Goal: Task Accomplishment & Management: Manage account settings

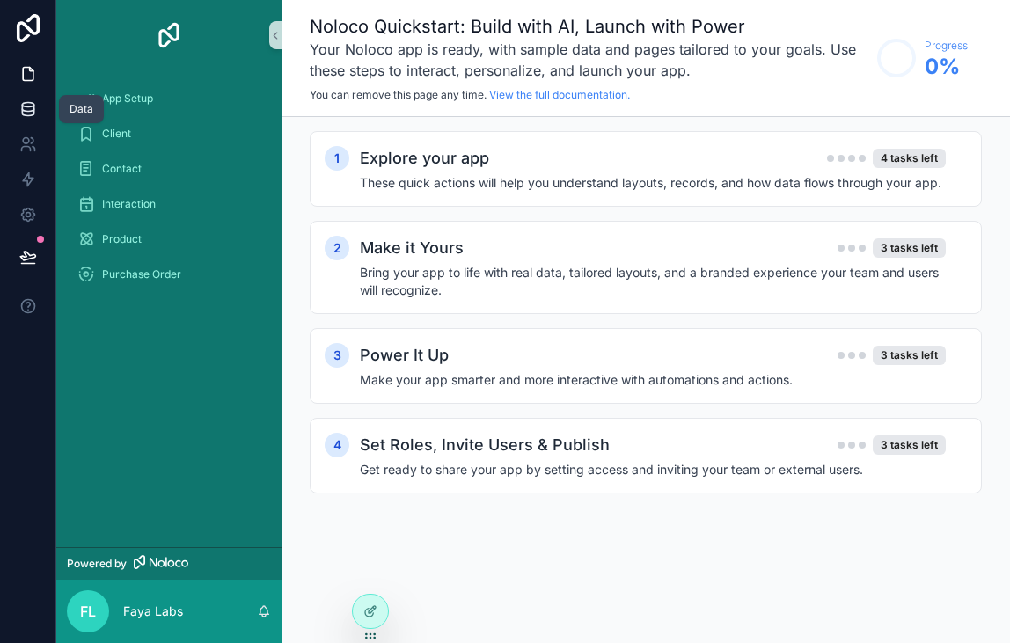
click at [36, 109] on icon at bounding box center [28, 109] width 18 height 18
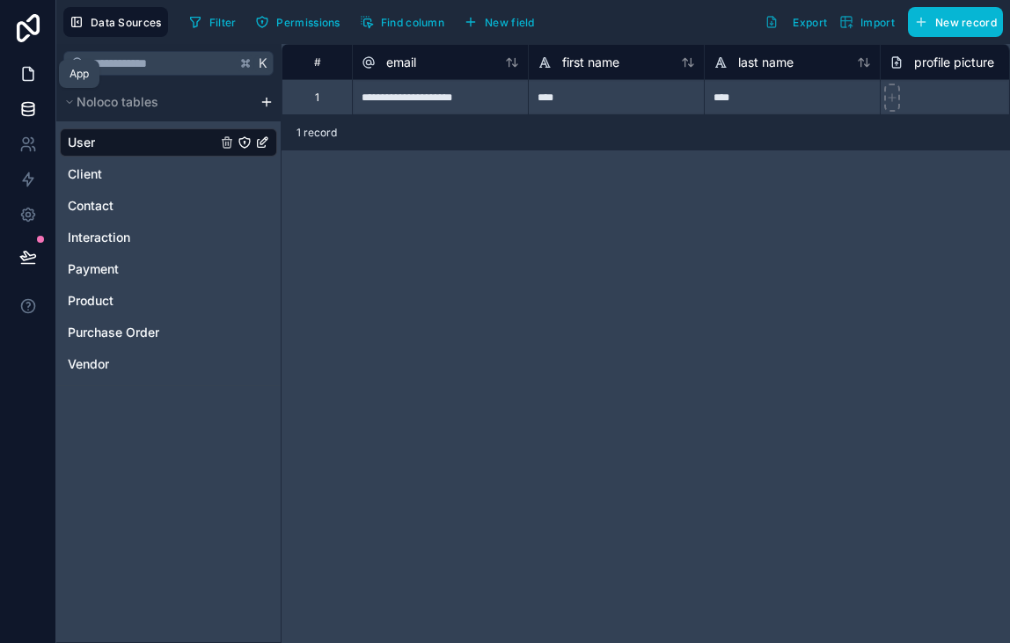
click at [37, 69] on link at bounding box center [27, 73] width 55 height 35
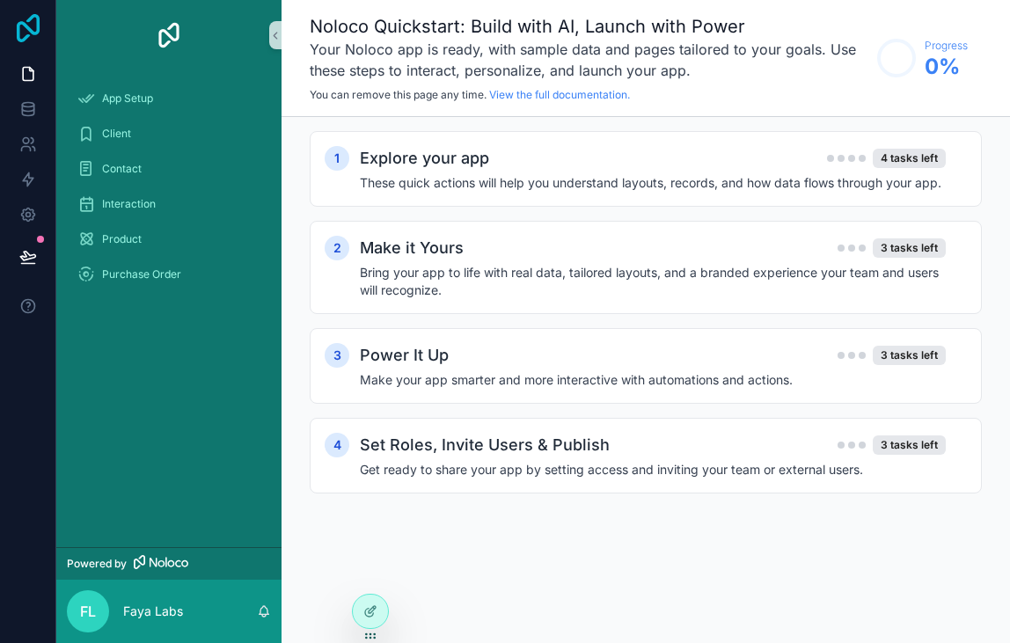
click at [33, 34] on icon at bounding box center [28, 28] width 23 height 28
drag, startPoint x: 214, startPoint y: 620, endPoint x: 150, endPoint y: 612, distance: 63.8
click at [203, 620] on div "FL Faya Labs" at bounding box center [168, 611] width 225 height 63
drag, startPoint x: 150, startPoint y: 612, endPoint x: 133, endPoint y: 611, distance: 17.7
click at [150, 612] on p "Faya Labs" at bounding box center [153, 612] width 60 height 18
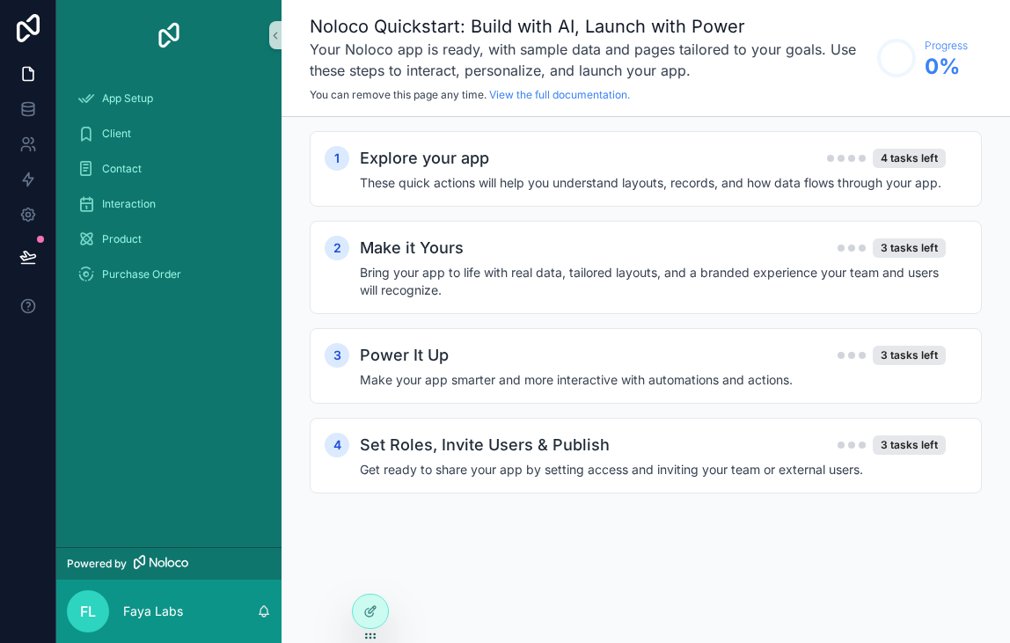
drag, startPoint x: 106, startPoint y: 486, endPoint x: 85, endPoint y: 579, distance: 94.6
click at [106, 487] on div "App Setup Client Contact Interaction Product Purchase Order" at bounding box center [168, 308] width 225 height 477
click at [84, 609] on span "FL" at bounding box center [88, 611] width 16 height 21
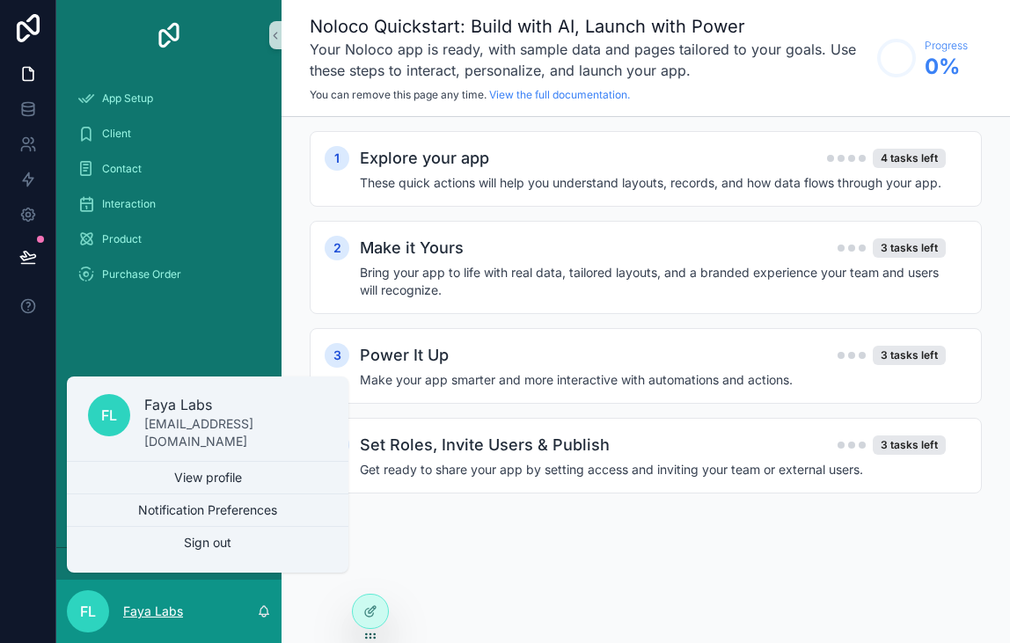
click at [178, 616] on p "Faya Labs" at bounding box center [153, 612] width 60 height 18
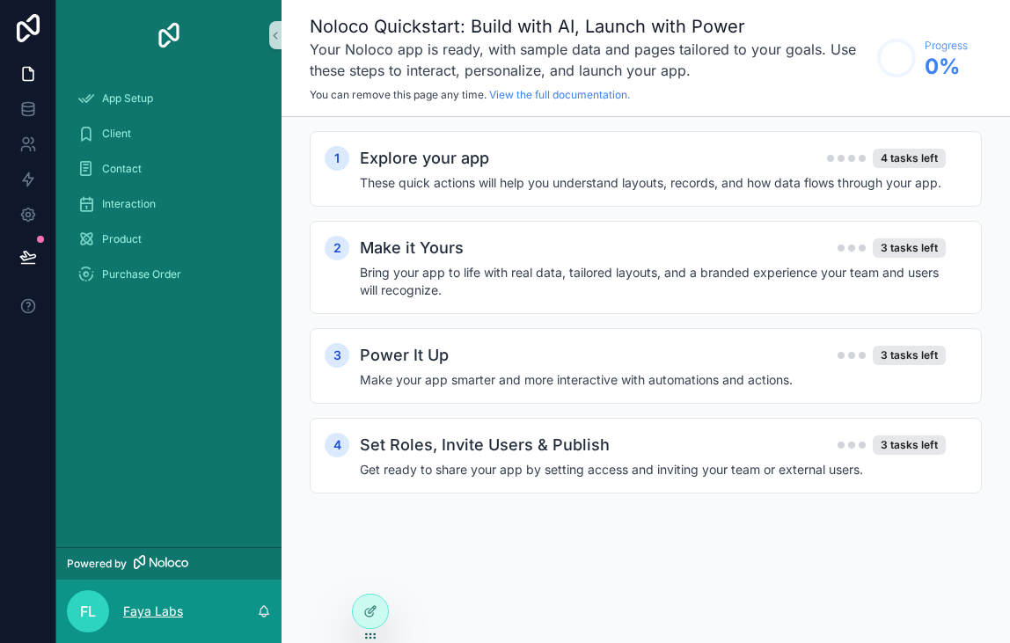
drag, startPoint x: 82, startPoint y: 615, endPoint x: 150, endPoint y: 616, distance: 68.6
click at [82, 615] on span "FL" at bounding box center [88, 611] width 16 height 21
click at [264, 607] on icon "scrollable content" at bounding box center [265, 610] width 10 height 8
click at [238, 617] on div "FL Faya Labs" at bounding box center [168, 611] width 225 height 63
click at [141, 135] on div "Client" at bounding box center [168, 134] width 183 height 28
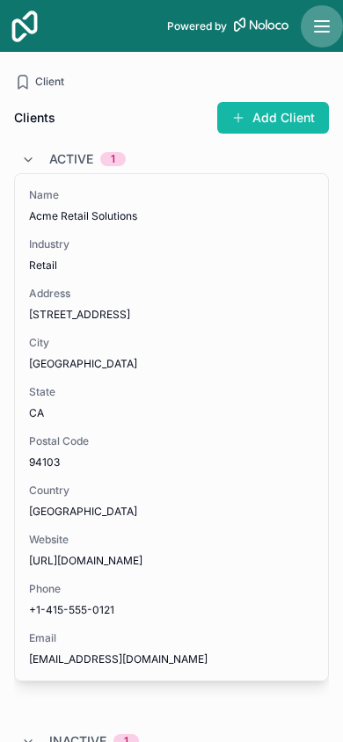
click at [332, 26] on icon "scrollable content" at bounding box center [321, 26] width 21 height 21
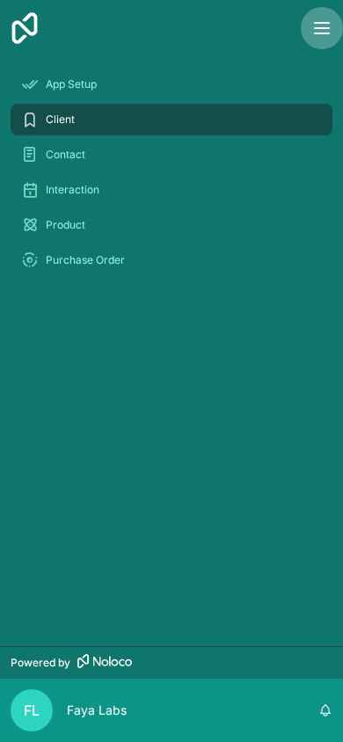
click at [326, 28] on icon "scrollable content" at bounding box center [322, 28] width 14 height 0
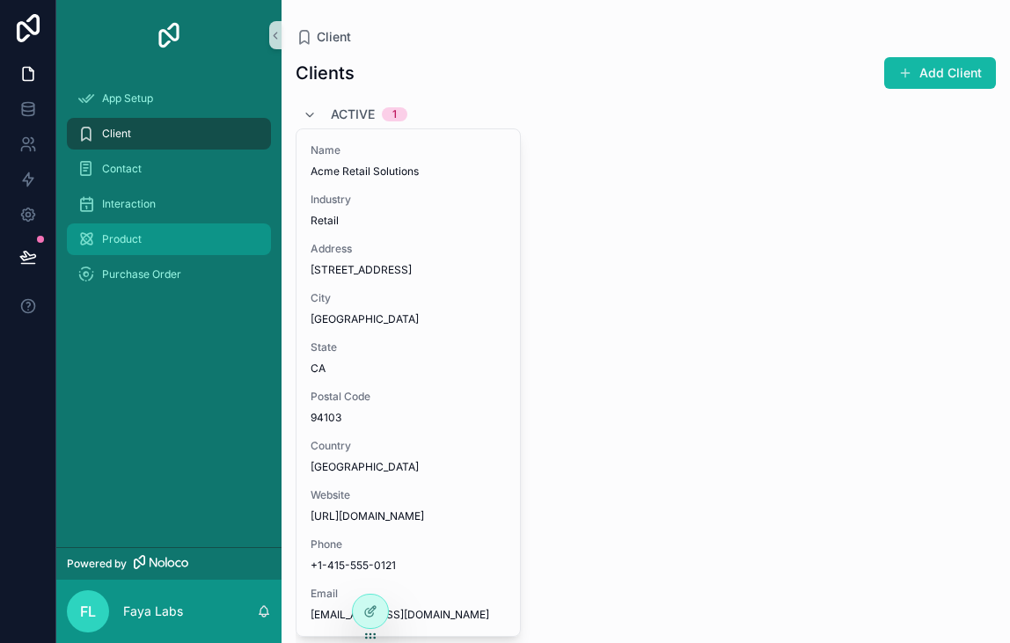
click at [206, 232] on div "Product" at bounding box center [168, 239] width 183 height 28
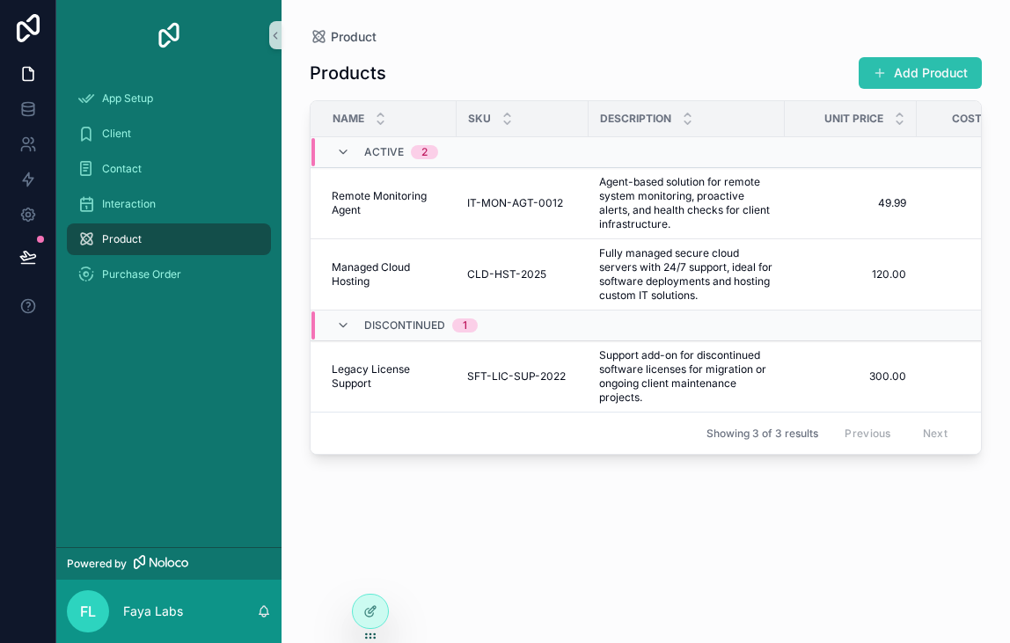
click at [896, 74] on button "Add Product" at bounding box center [920, 73] width 123 height 32
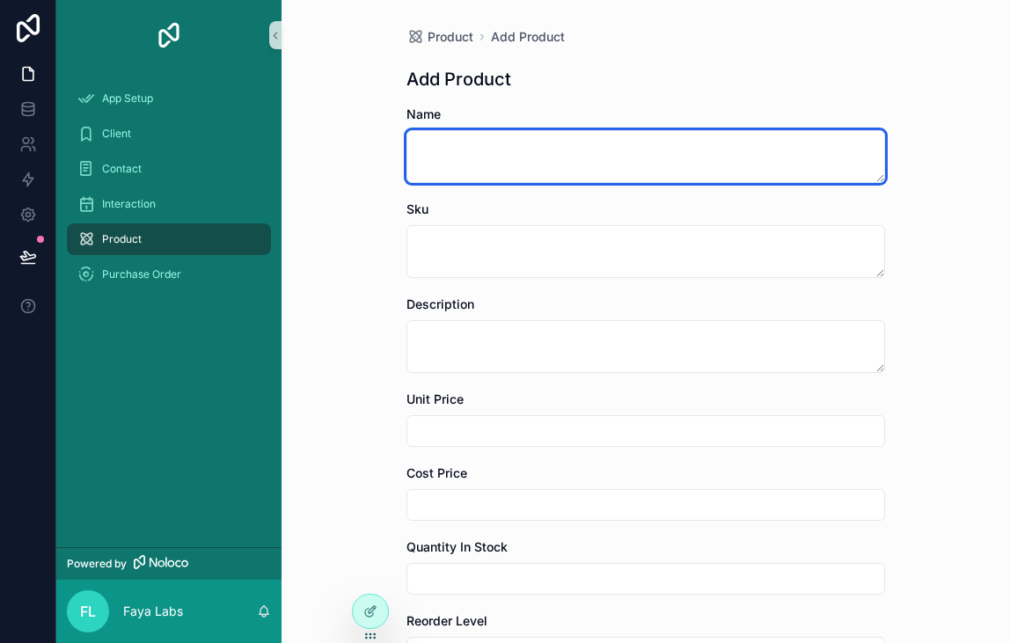
click at [653, 143] on textarea "scrollable content" at bounding box center [645, 156] width 479 height 53
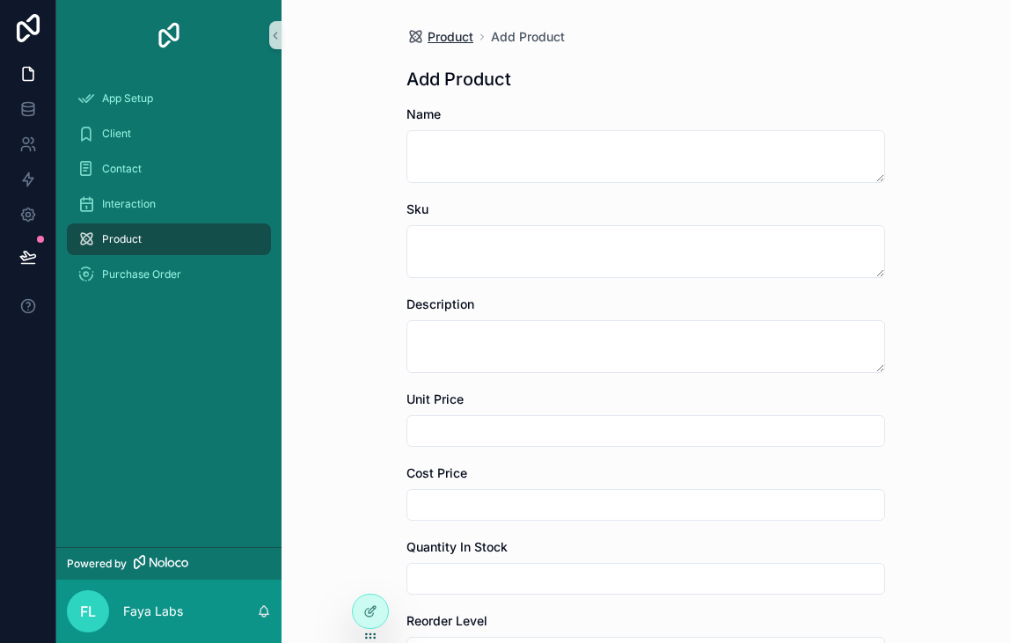
click at [458, 39] on span "Product" at bounding box center [451, 37] width 46 height 18
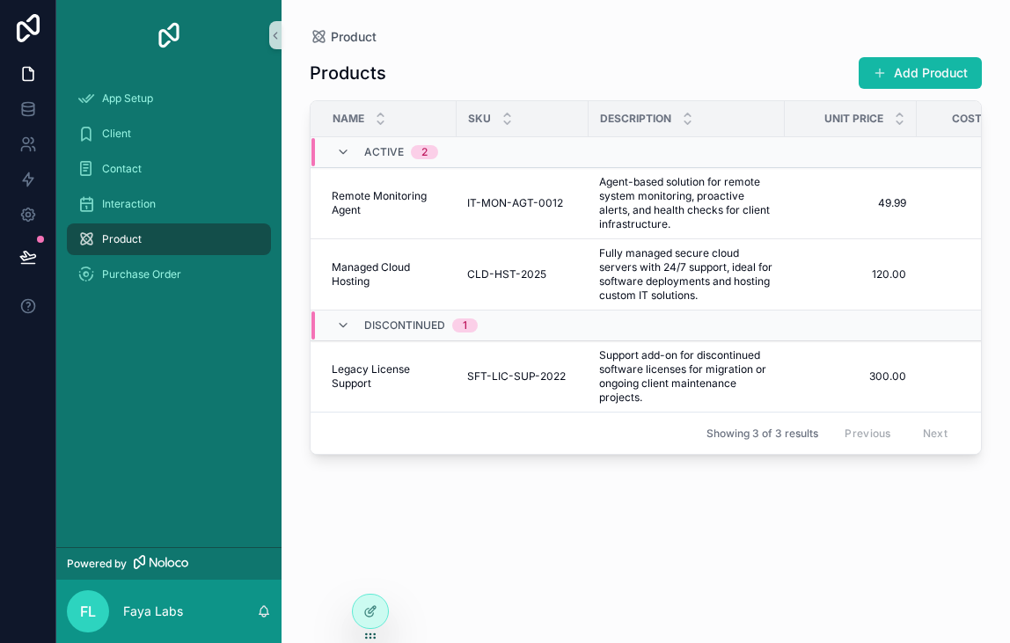
click at [474, 464] on div "Products Add Product Name Sku Description Unit Price Cost Price Quantity In Sto…" at bounding box center [646, 334] width 672 height 576
click at [372, 602] on div at bounding box center [370, 611] width 35 height 33
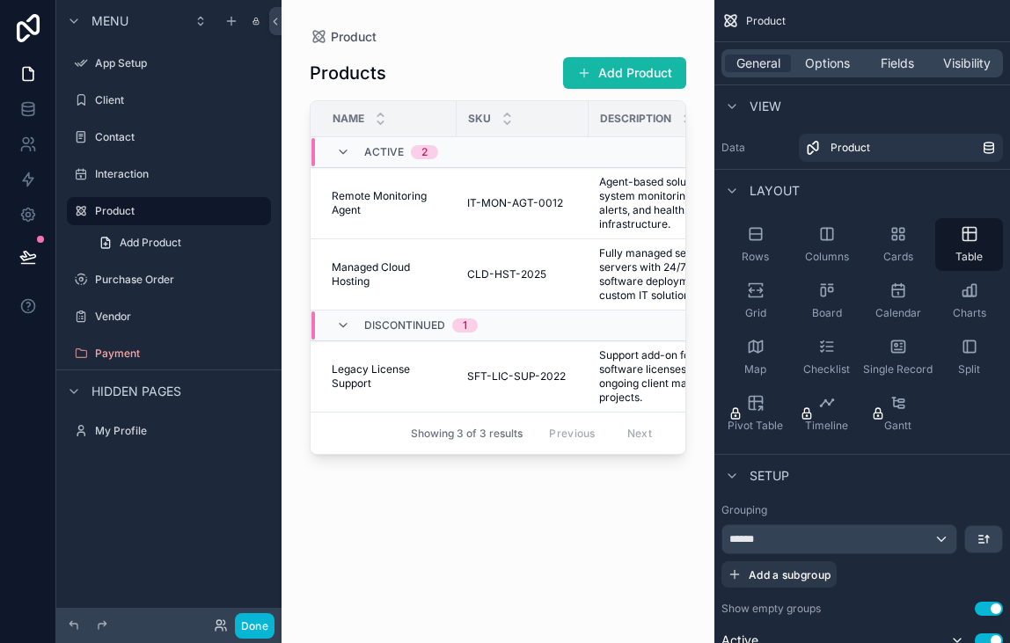
click at [494, 114] on div "Sku" at bounding box center [522, 118] width 130 height 33
click at [505, 124] on icon "scrollable content" at bounding box center [507, 122] width 6 height 3
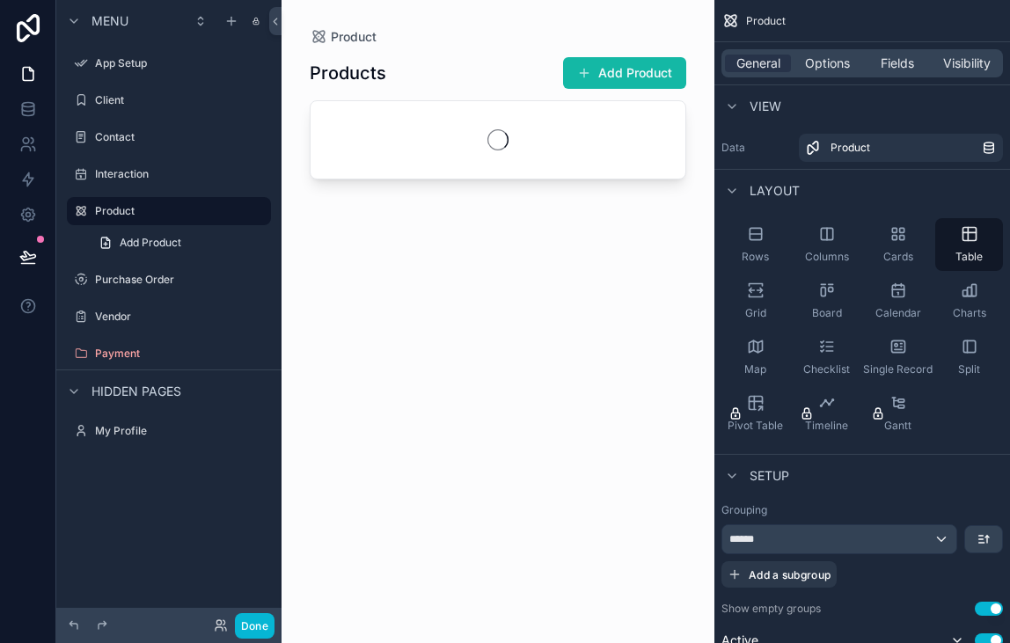
click at [505, 124] on div "scrollable content" at bounding box center [498, 139] width 375 height 77
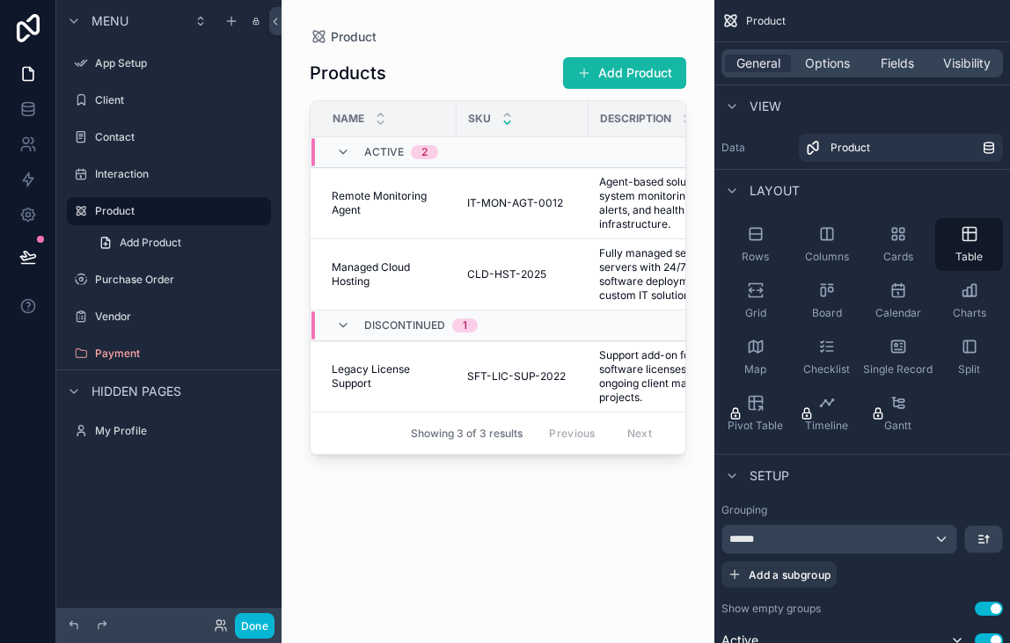
click at [486, 128] on div "Sku" at bounding box center [522, 118] width 130 height 33
click at [157, 243] on span "Add Product" at bounding box center [151, 243] width 62 height 14
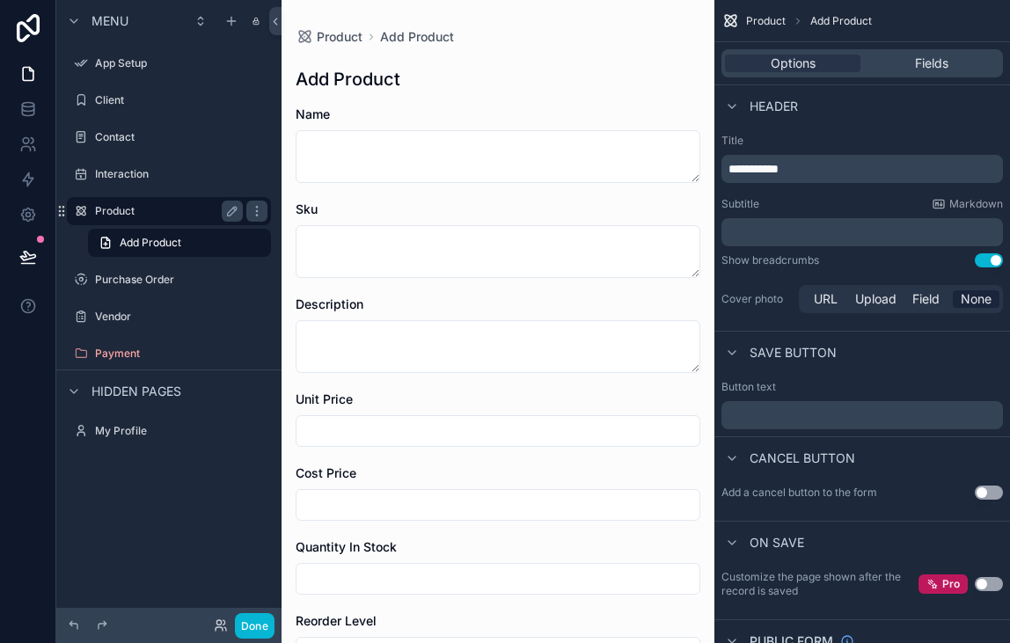
click at [157, 212] on label "Product" at bounding box center [165, 211] width 141 height 14
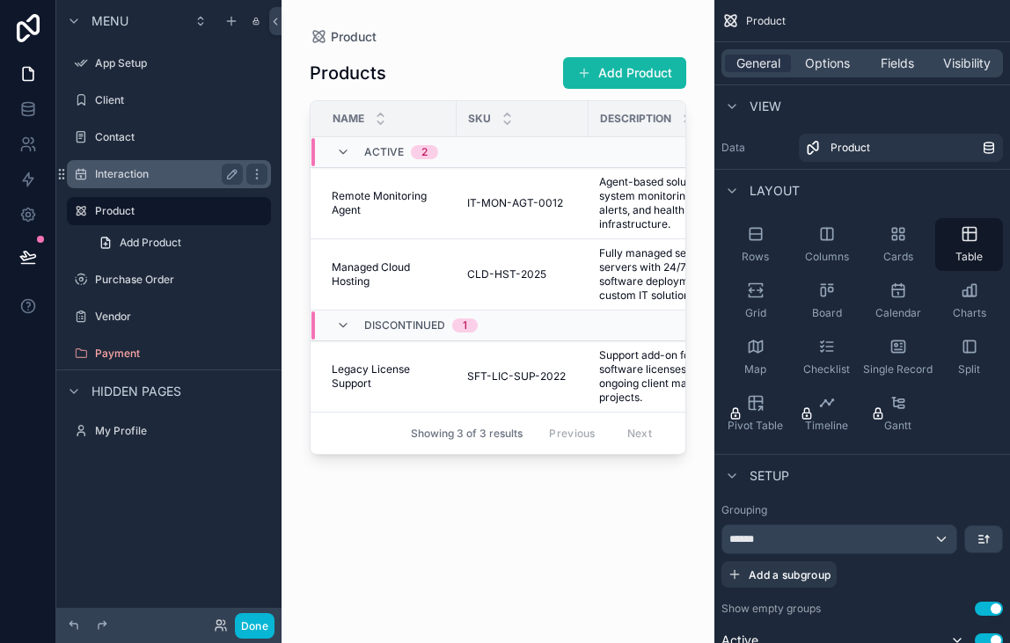
click at [139, 178] on label "Interaction" at bounding box center [165, 174] width 141 height 14
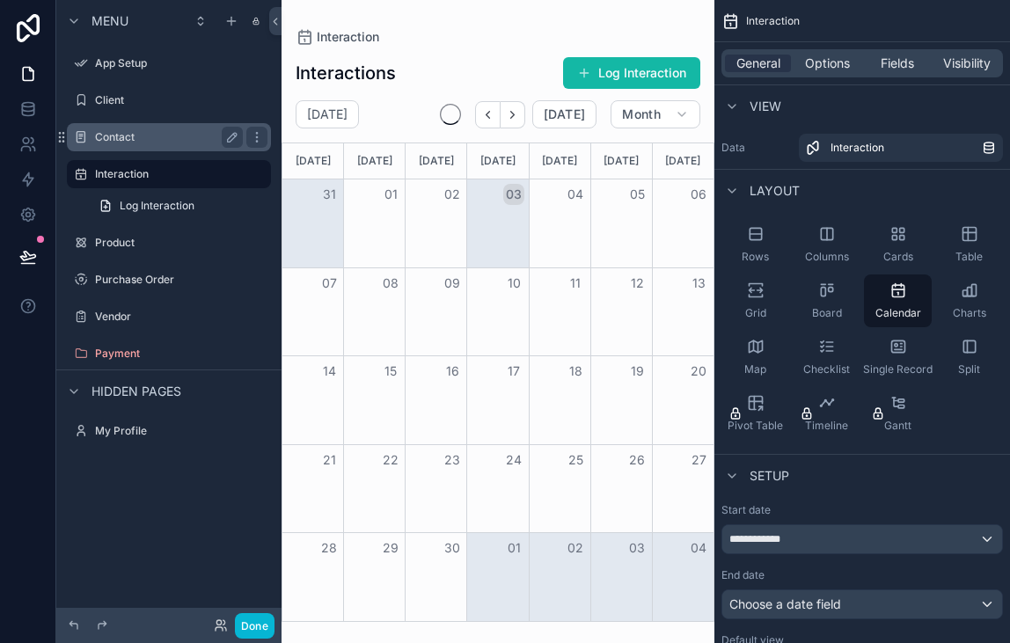
click at [158, 149] on div "Contact" at bounding box center [168, 137] width 197 height 28
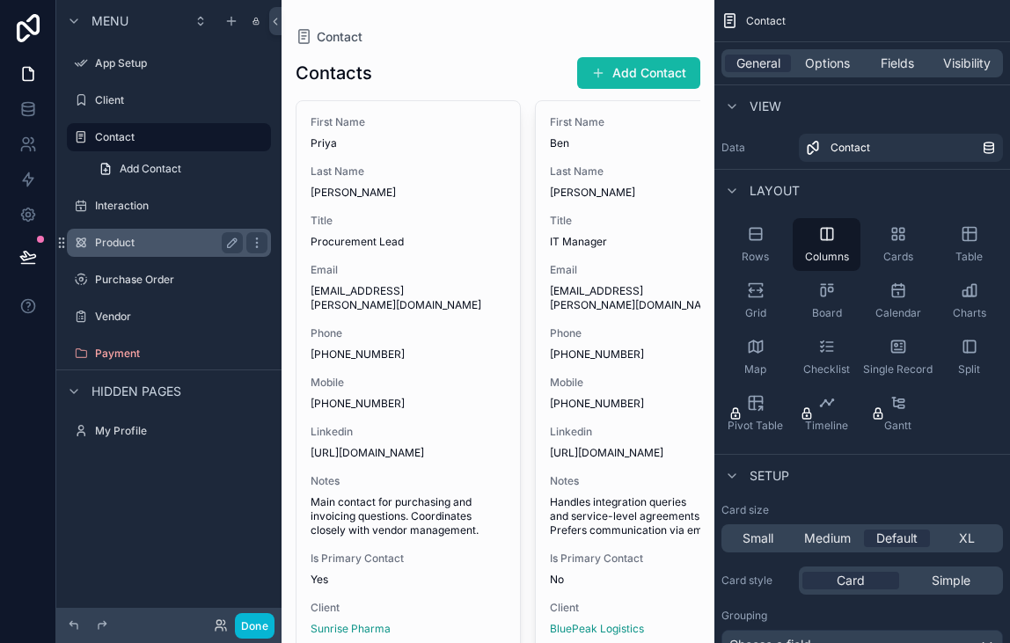
click at [150, 236] on label "Product" at bounding box center [165, 243] width 141 height 14
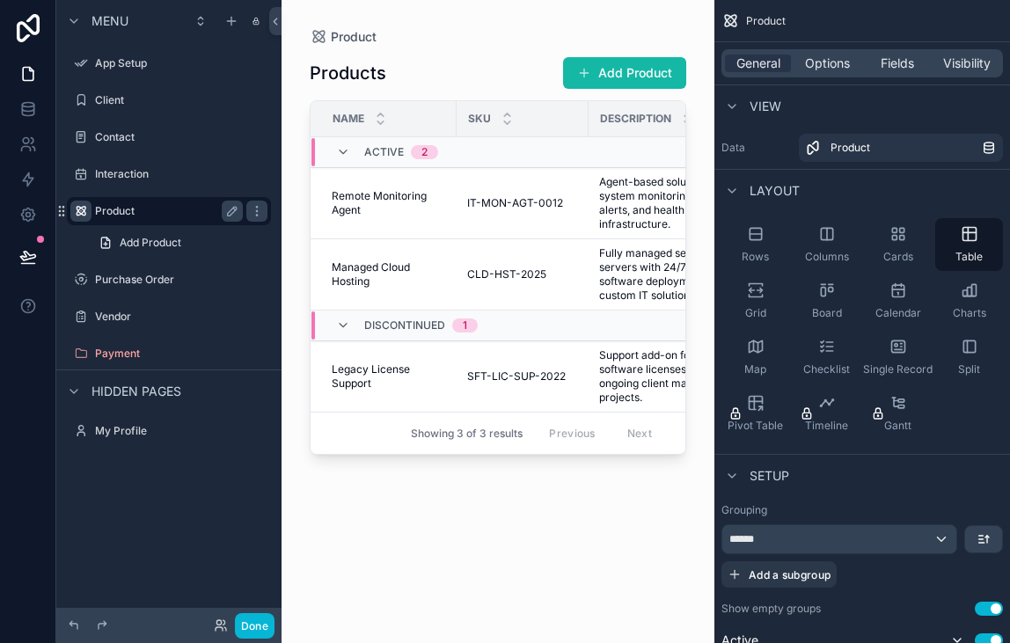
click at [81, 210] on icon "scrollable content" at bounding box center [81, 211] width 14 height 14
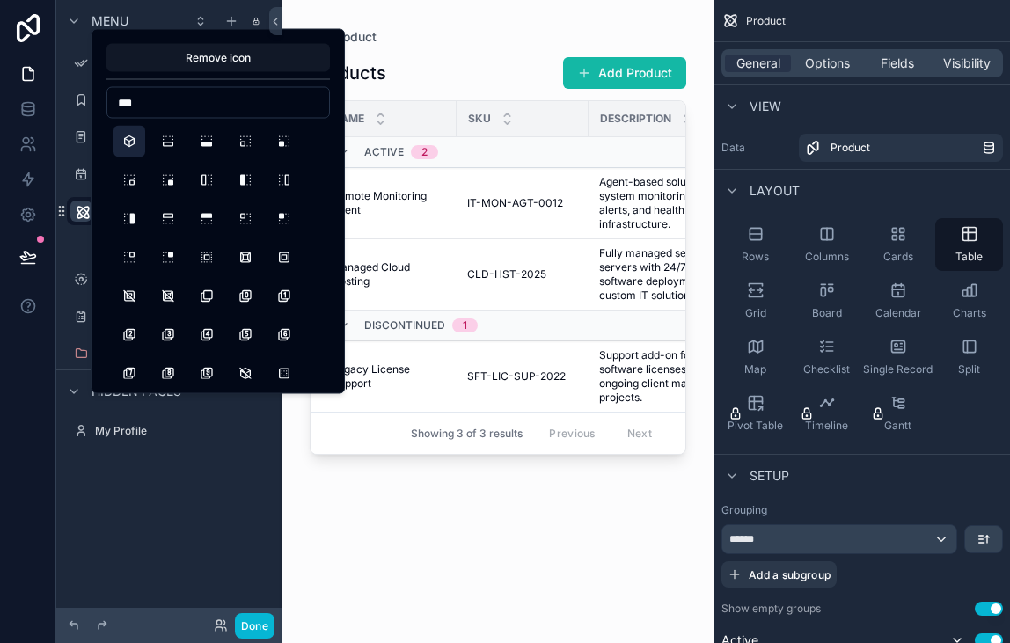
type input "***"
click at [132, 135] on button "Box" at bounding box center [129, 142] width 32 height 32
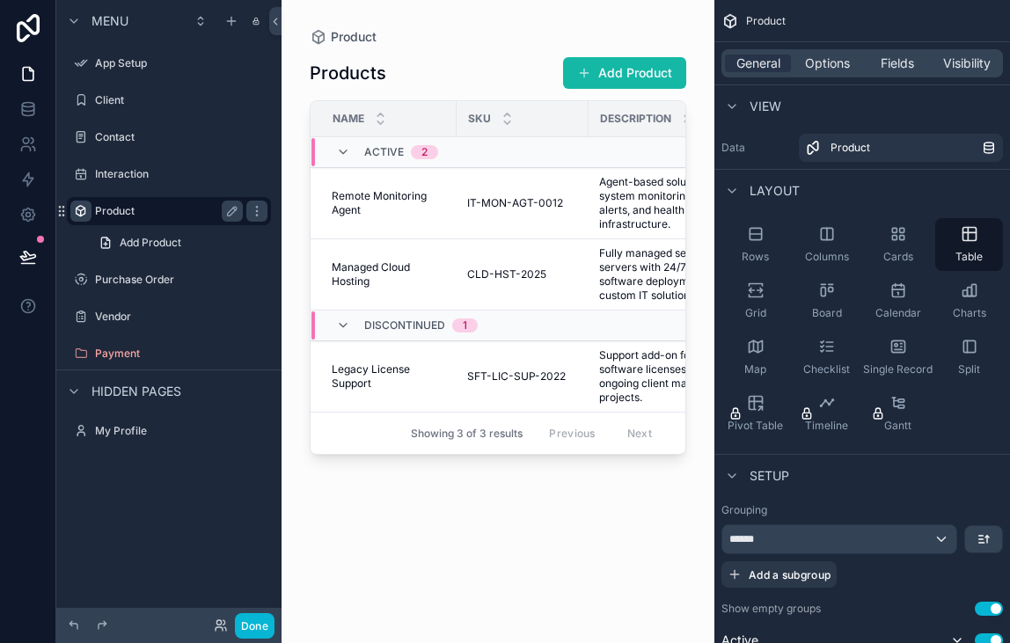
click at [170, 484] on div "Menu App Setup Client Contact Interaction Product Add Product Purchase Order Ve…" at bounding box center [168, 311] width 225 height 622
click at [252, 629] on button "Done" at bounding box center [255, 626] width 40 height 26
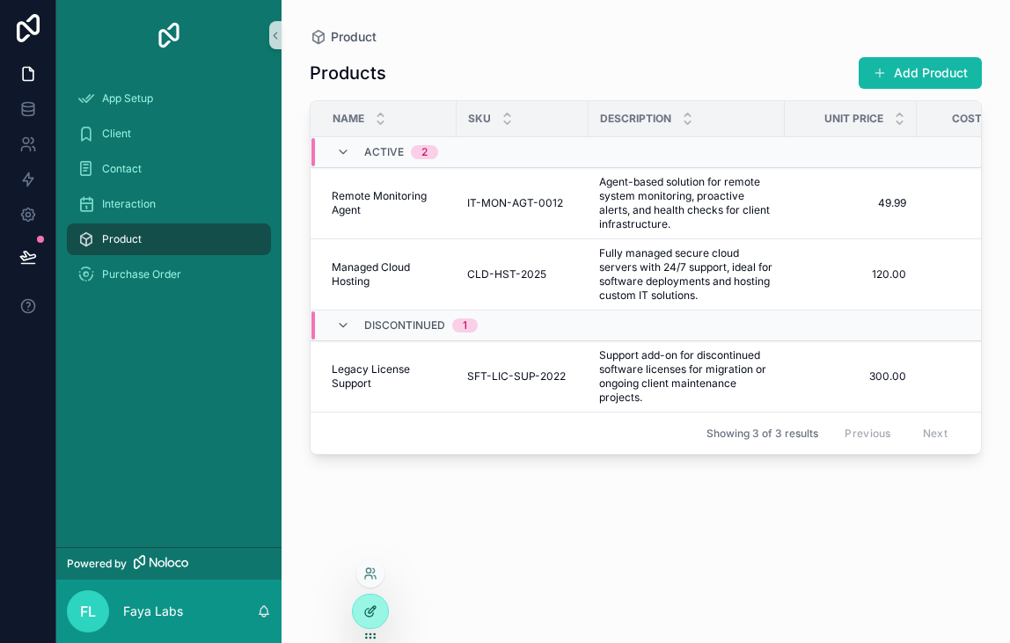
click at [365, 609] on icon at bounding box center [370, 611] width 14 height 14
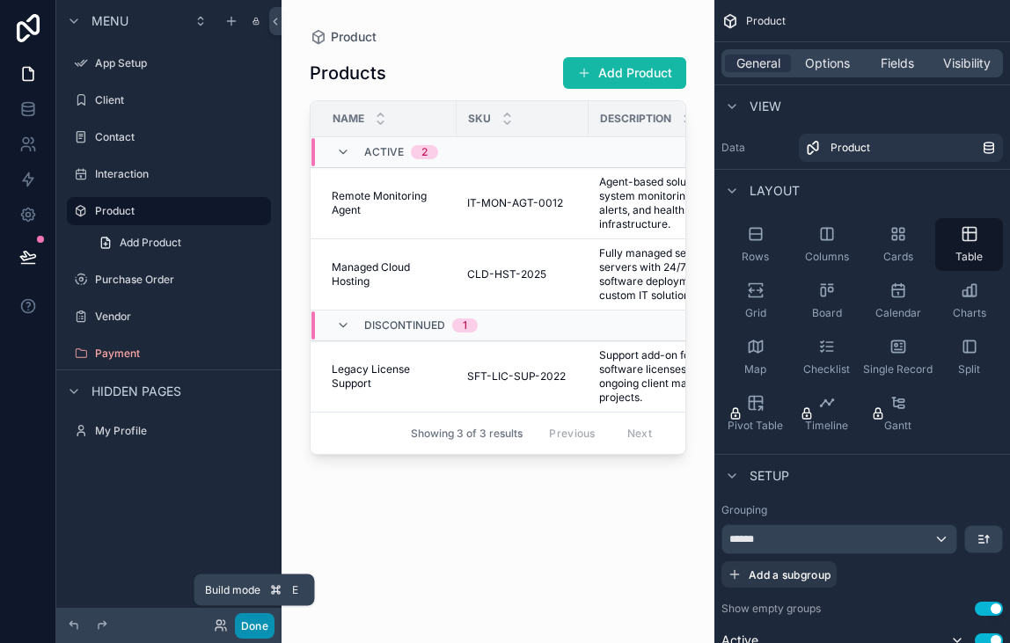
click at [252, 621] on button "Done" at bounding box center [255, 626] width 40 height 26
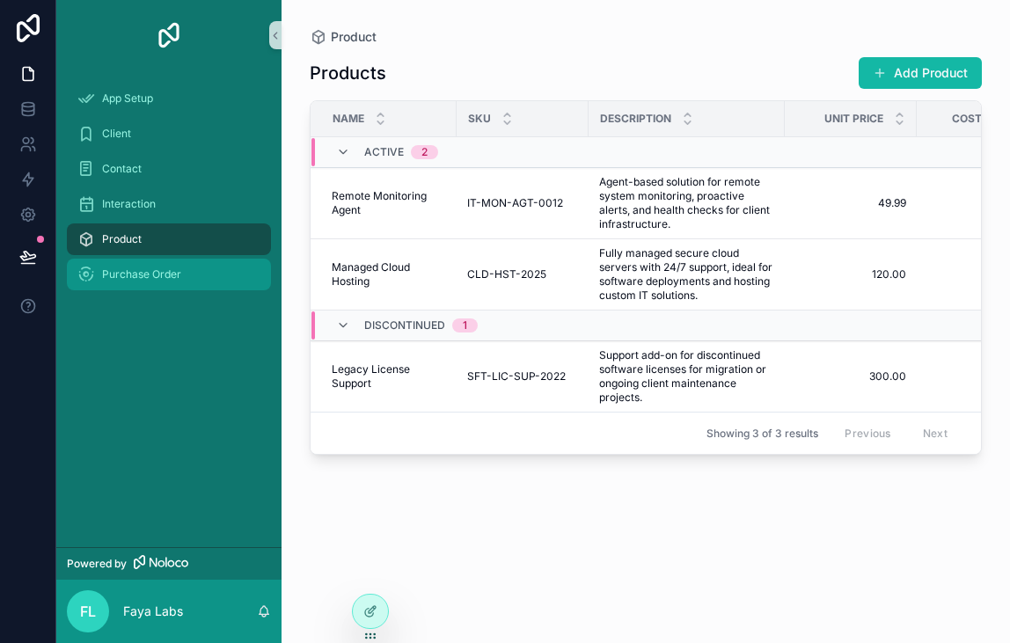
click at [182, 280] on div "Purchase Order" at bounding box center [168, 274] width 183 height 28
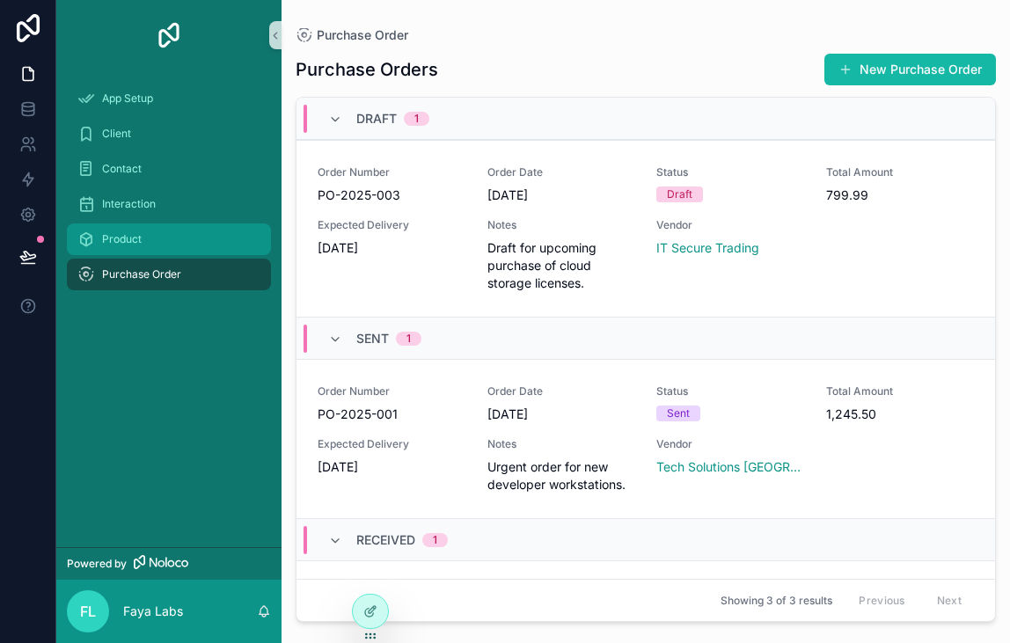
click at [180, 253] on link "Product" at bounding box center [169, 239] width 204 height 32
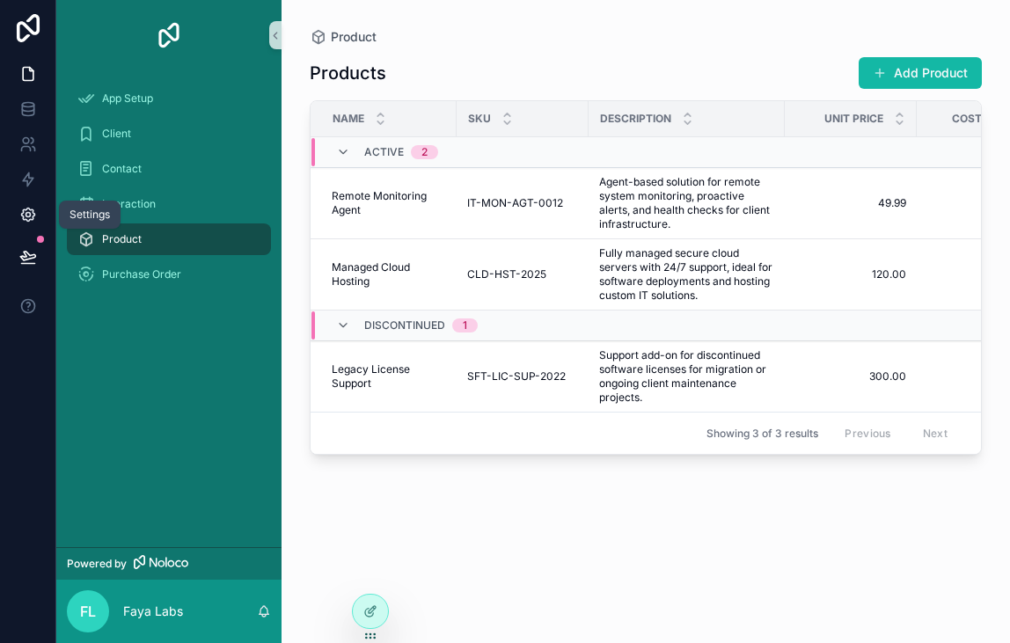
click at [23, 216] on icon at bounding box center [28, 215] width 18 height 18
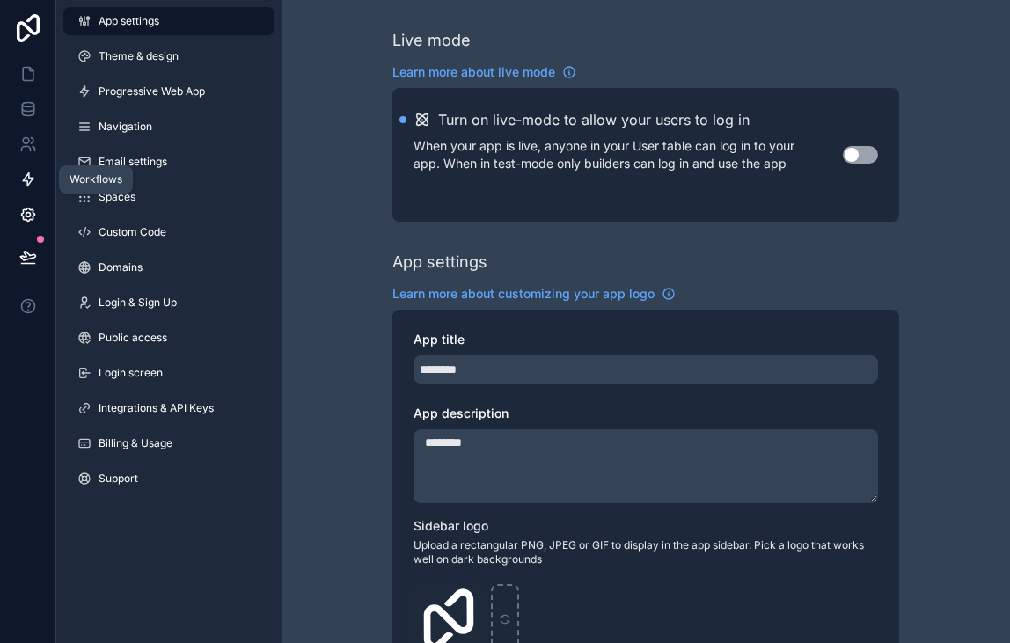
click at [33, 167] on link at bounding box center [27, 179] width 55 height 35
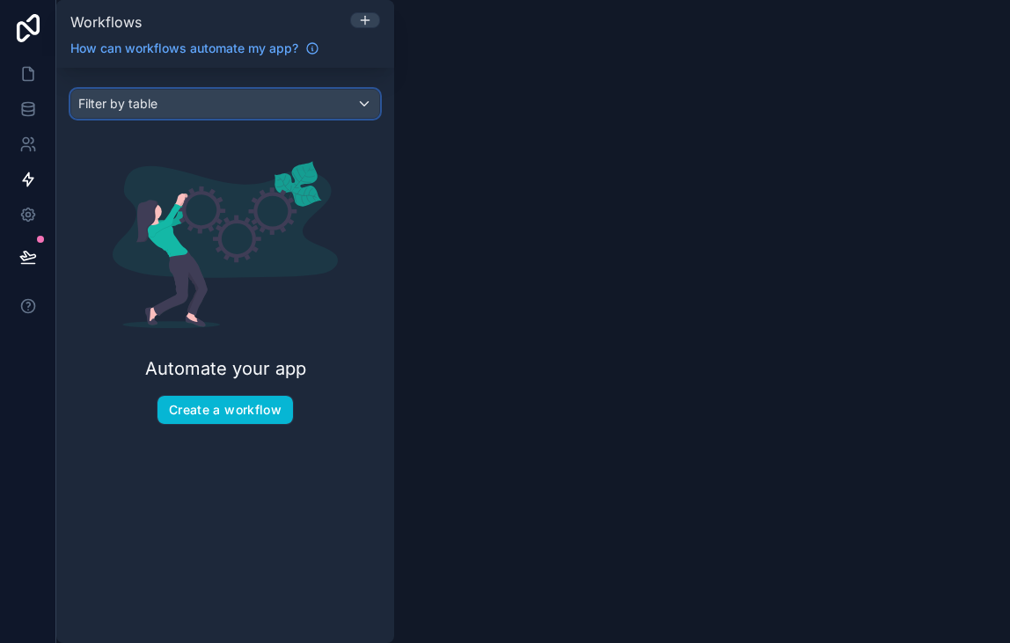
click at [99, 108] on span "Filter by table" at bounding box center [117, 103] width 79 height 15
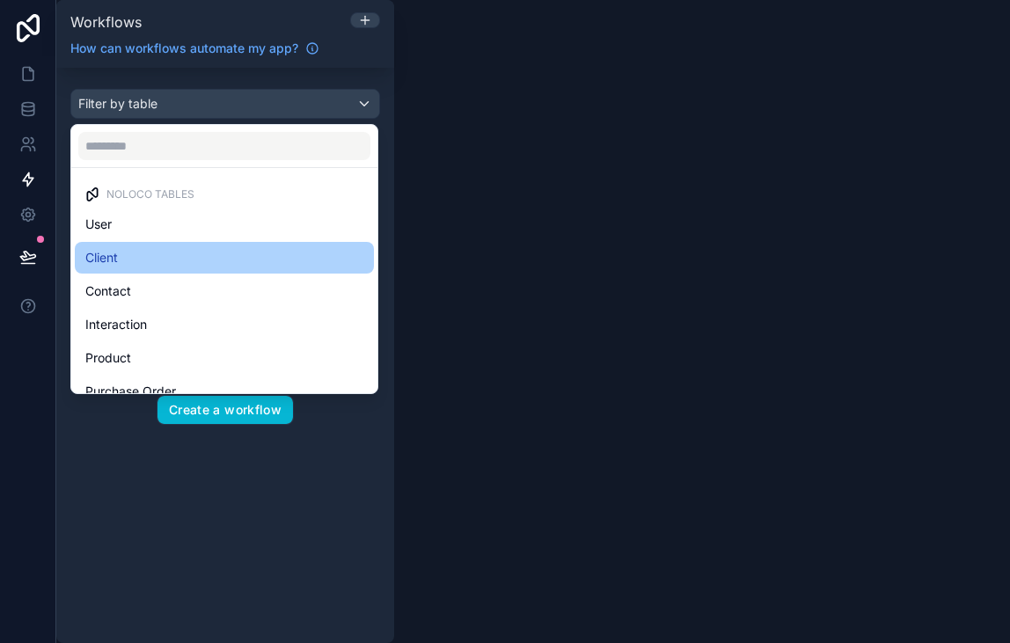
click at [135, 259] on div "Client" at bounding box center [224, 257] width 278 height 21
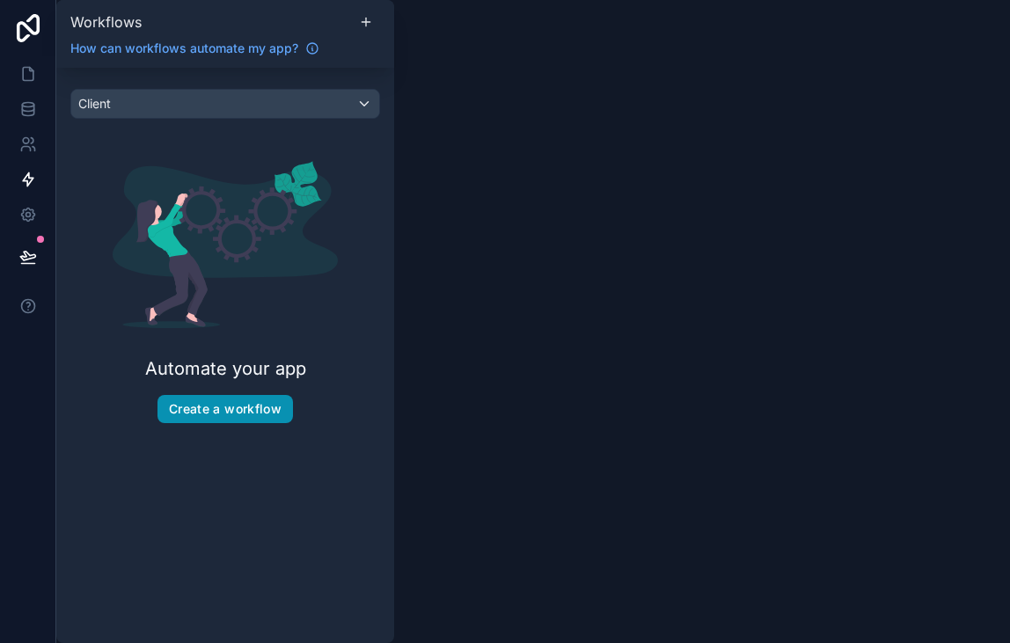
drag, startPoint x: 229, startPoint y: 385, endPoint x: 230, endPoint y: 406, distance: 20.3
click at [229, 385] on div "Automate your app Create a workflow" at bounding box center [225, 292] width 310 height 318
click at [230, 406] on button "Create a workflow" at bounding box center [224, 409] width 135 height 28
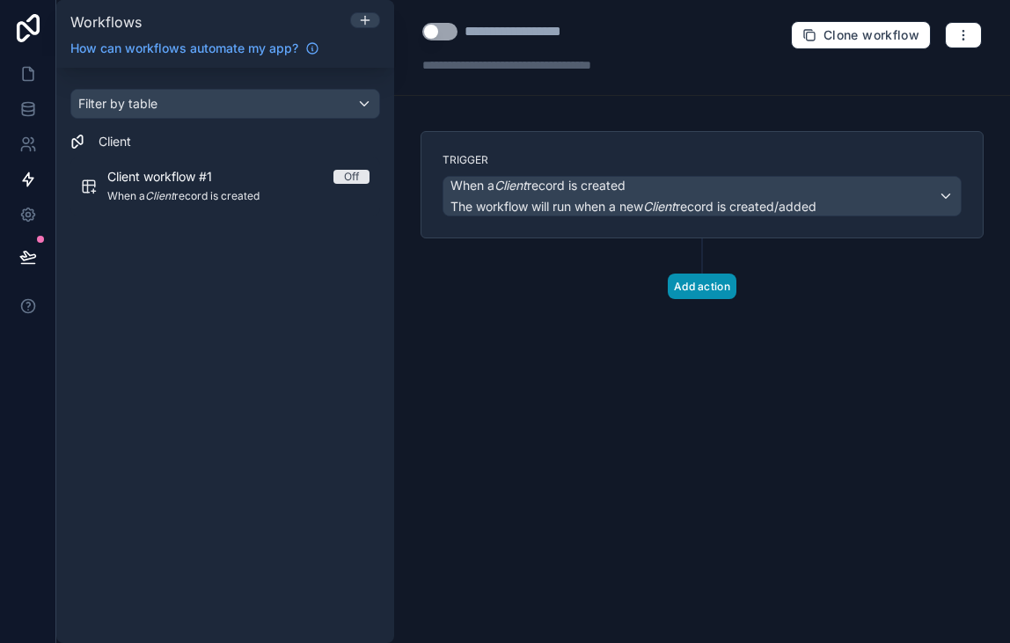
click at [696, 292] on button "Add action" at bounding box center [702, 287] width 69 height 26
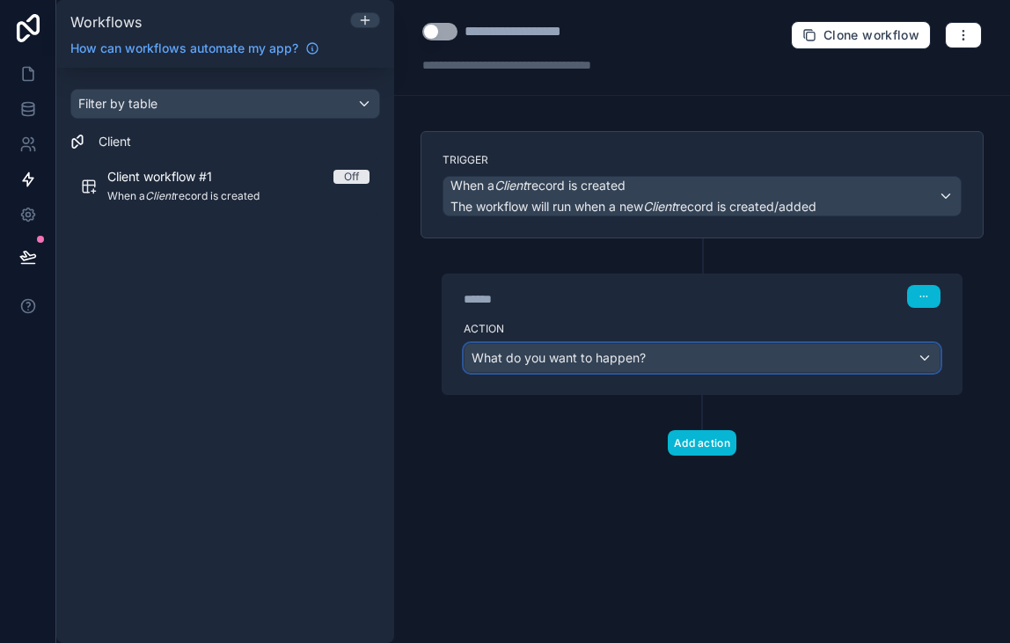
click at [650, 345] on div "What do you want to happen?" at bounding box center [701, 358] width 475 height 28
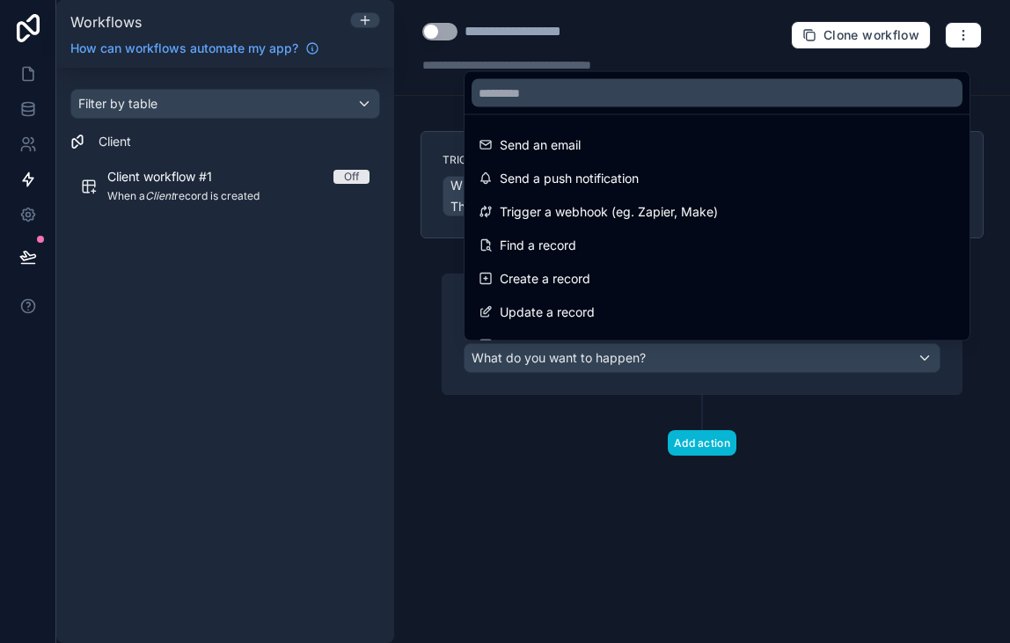
drag, startPoint x: 619, startPoint y: 417, endPoint x: 580, endPoint y: 387, distance: 49.6
click at [619, 417] on div at bounding box center [505, 321] width 1010 height 643
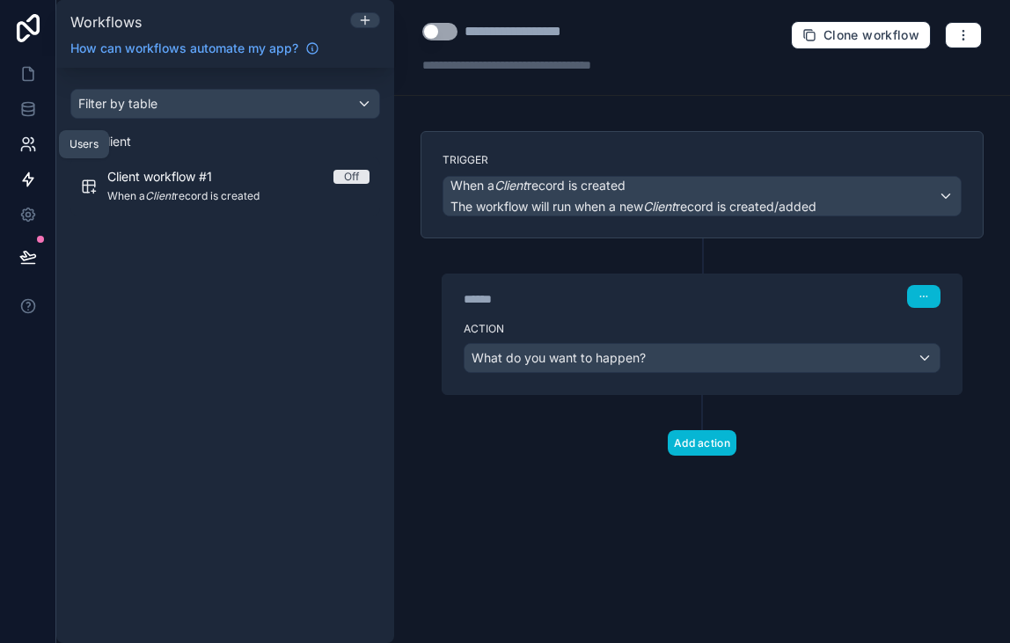
click at [47, 150] on link at bounding box center [27, 144] width 55 height 35
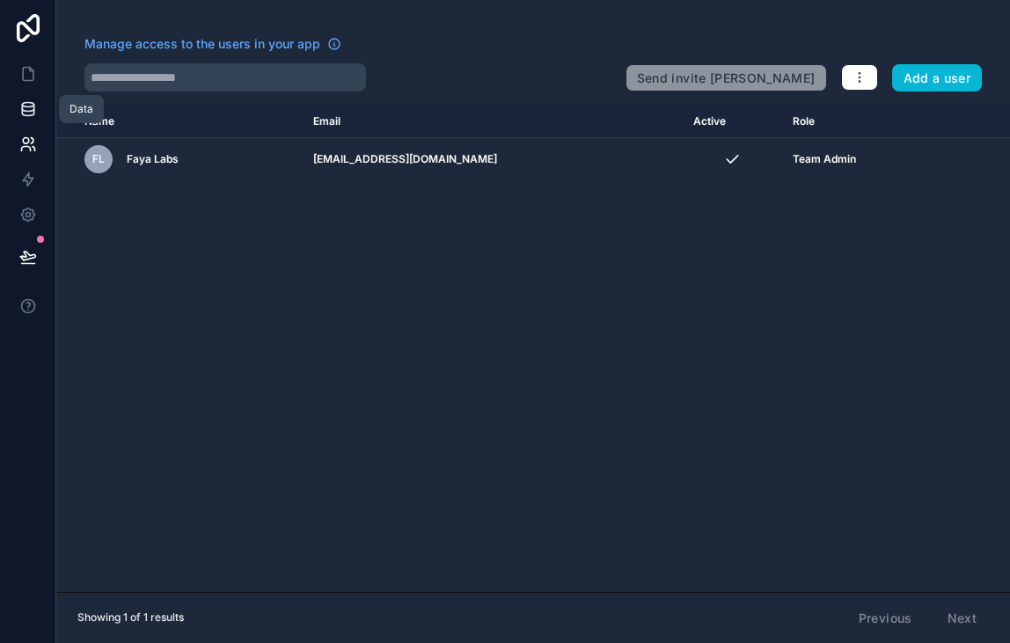
click at [24, 103] on icon at bounding box center [27, 105] width 11 height 4
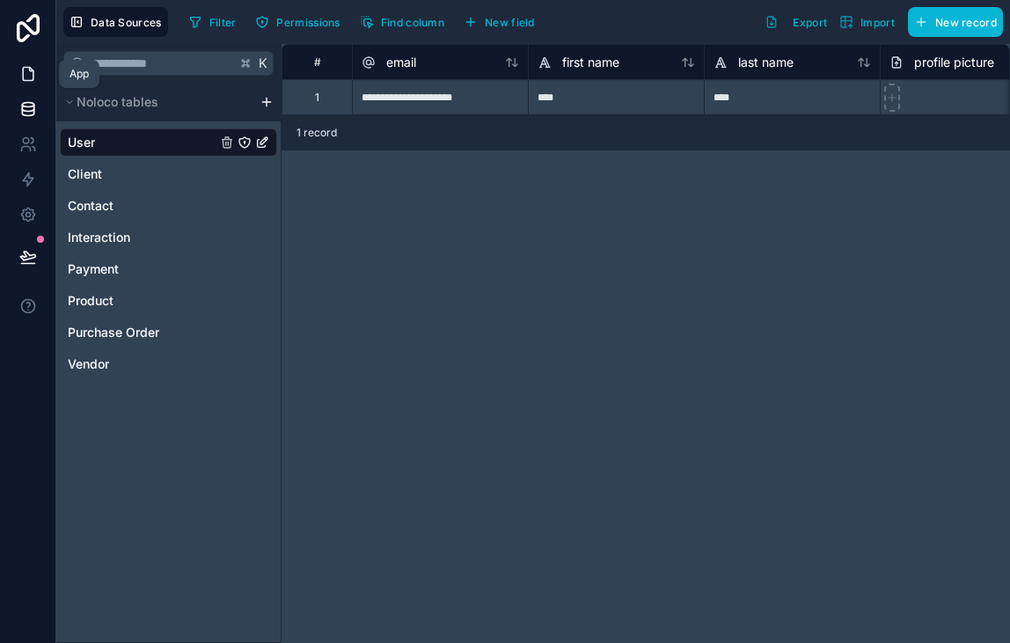
click at [20, 78] on icon at bounding box center [28, 74] width 18 height 18
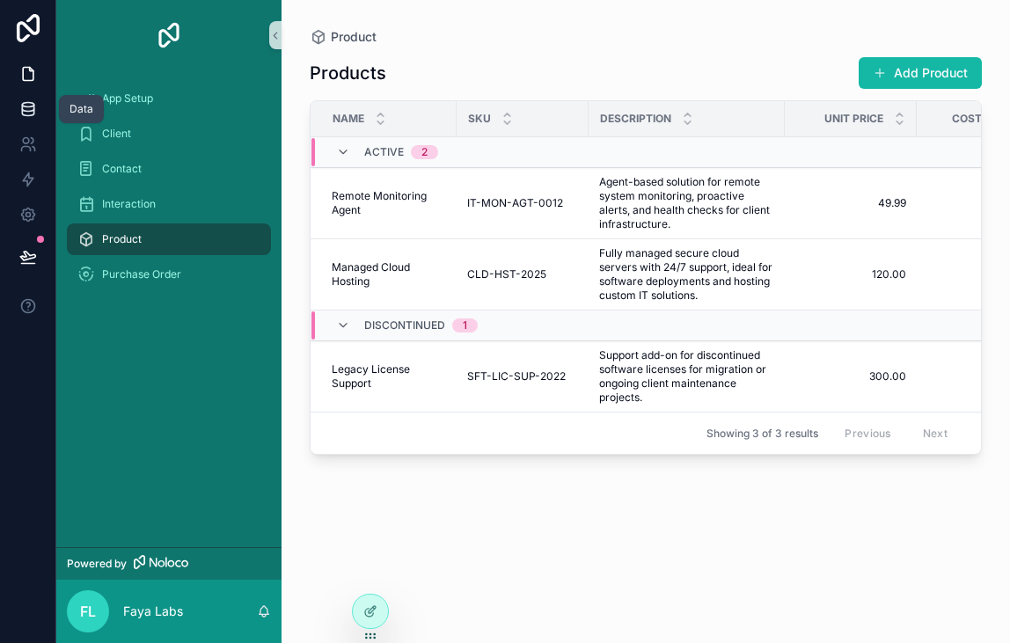
click at [22, 110] on icon at bounding box center [27, 112] width 11 height 7
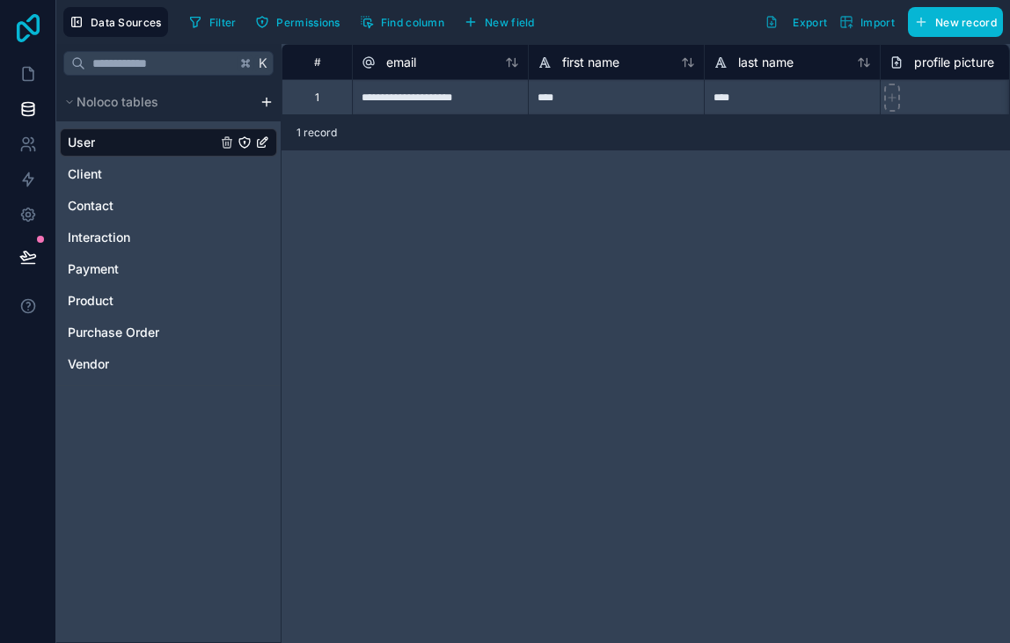
click at [38, 30] on icon at bounding box center [28, 28] width 23 height 28
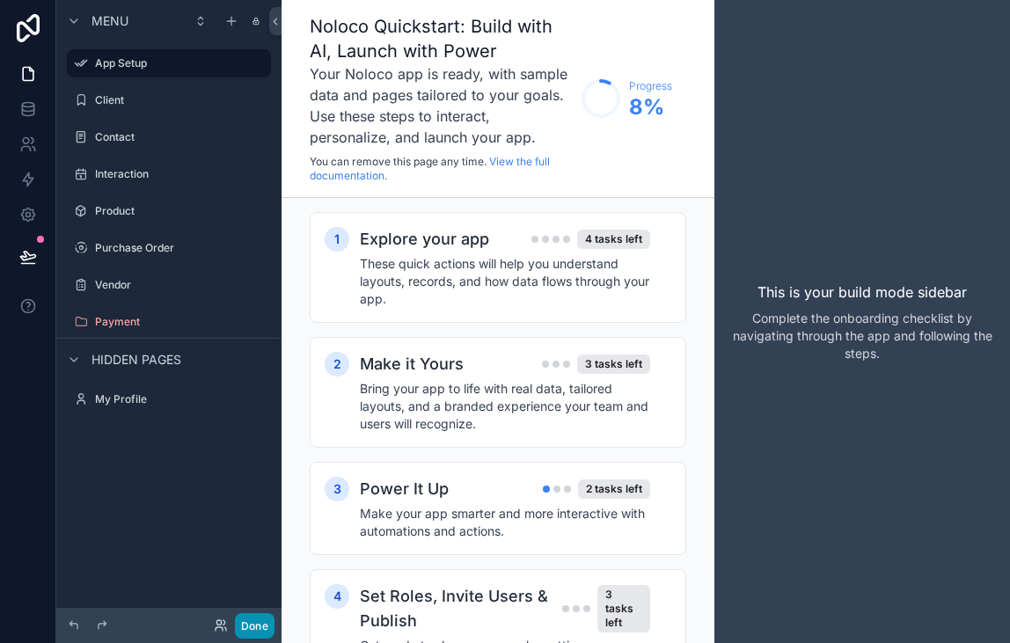
click at [260, 627] on button "Done" at bounding box center [255, 626] width 40 height 26
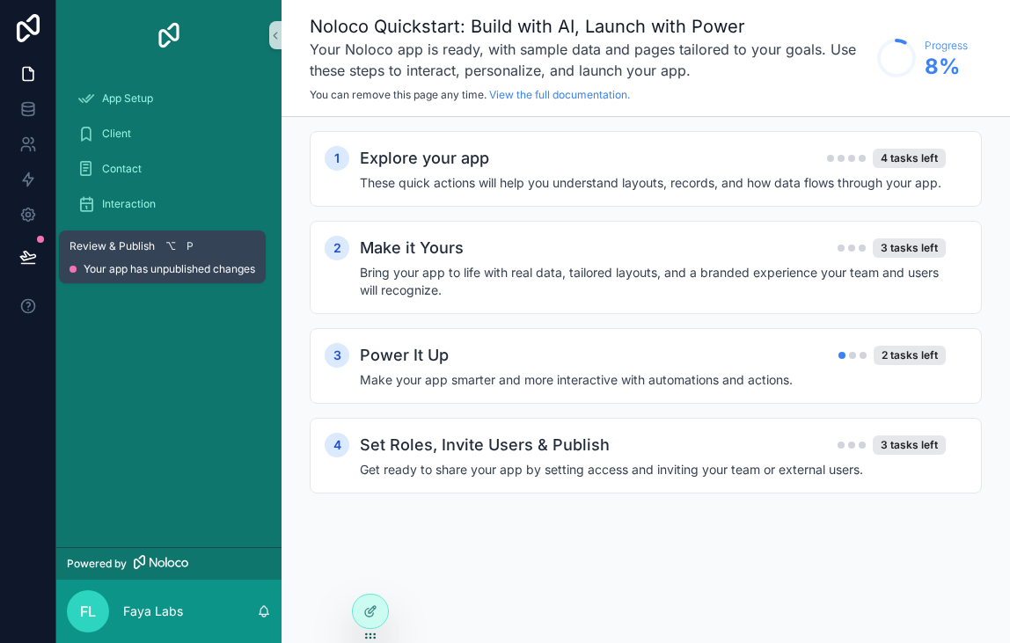
click at [40, 252] on button at bounding box center [28, 256] width 39 height 49
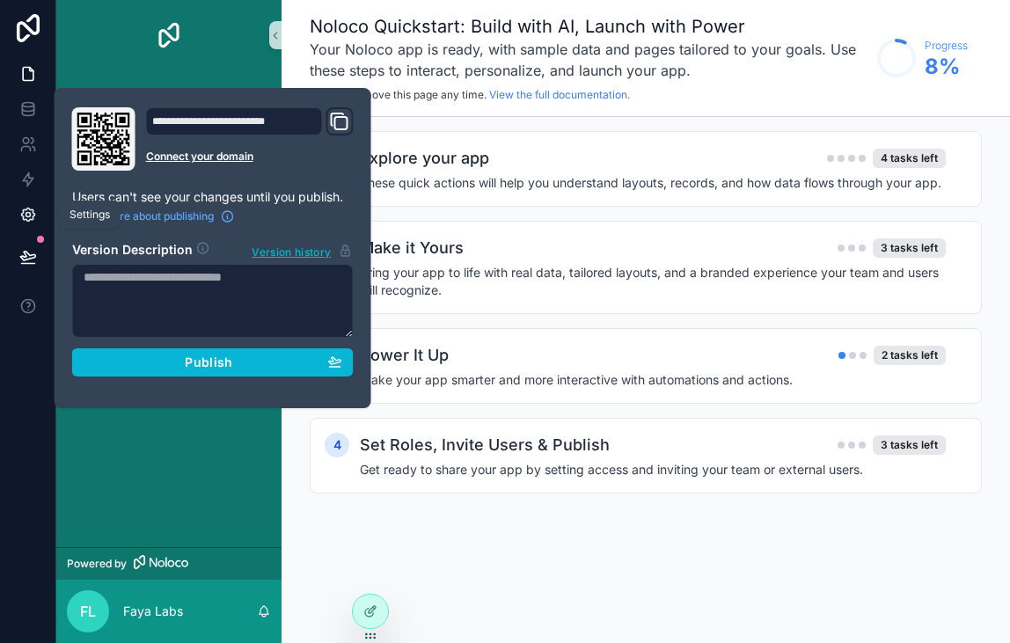
click at [32, 201] on link at bounding box center [27, 214] width 55 height 35
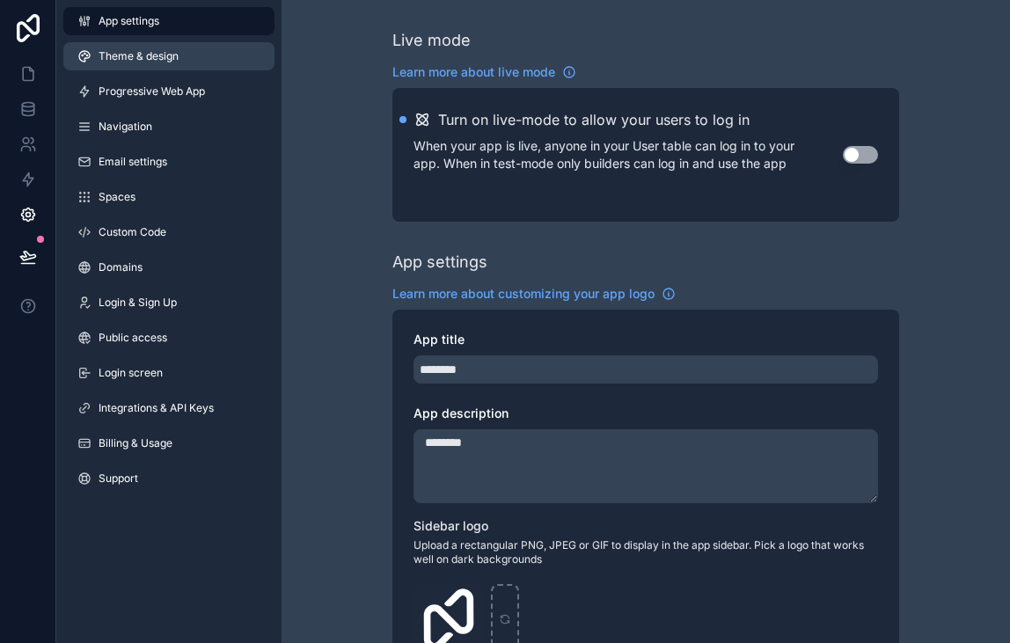
click at [135, 54] on span "Theme & design" at bounding box center [139, 56] width 80 height 14
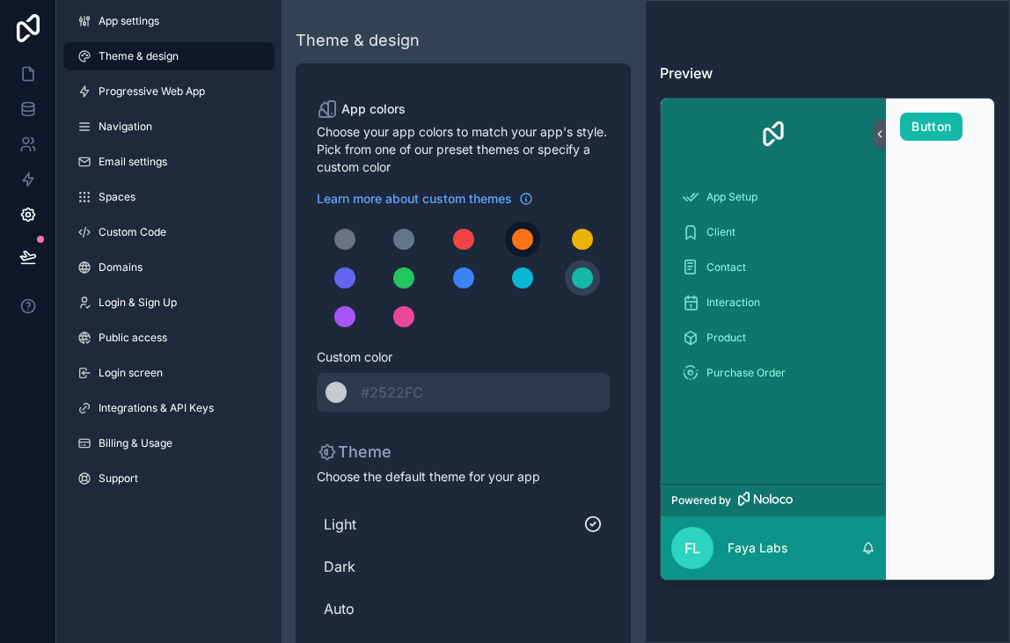
click at [516, 245] on div "scrollable content" at bounding box center [522, 239] width 21 height 21
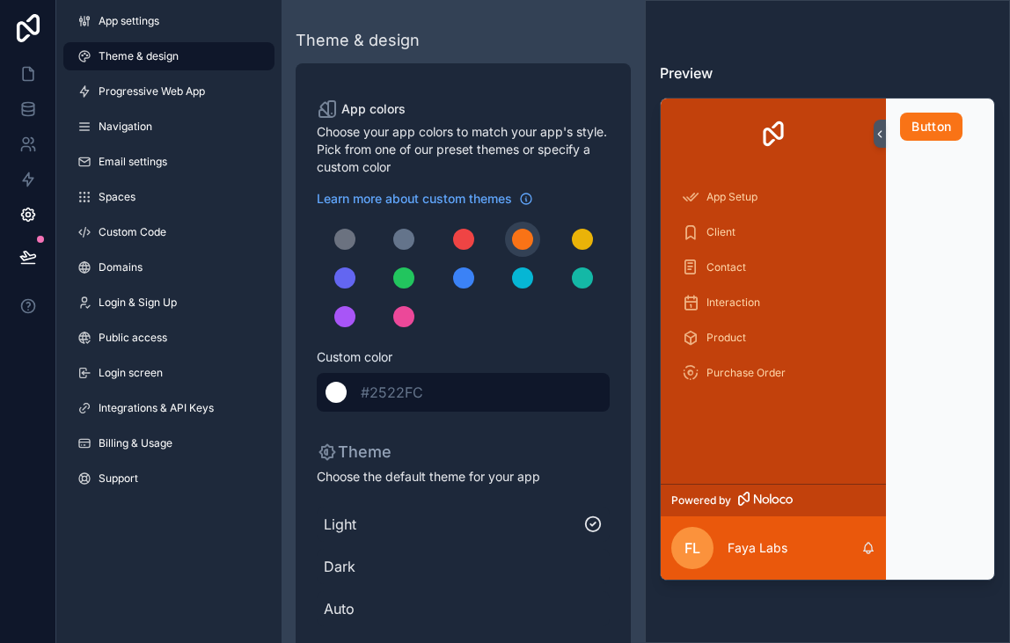
click at [342, 390] on div "scrollable content" at bounding box center [335, 392] width 21 height 21
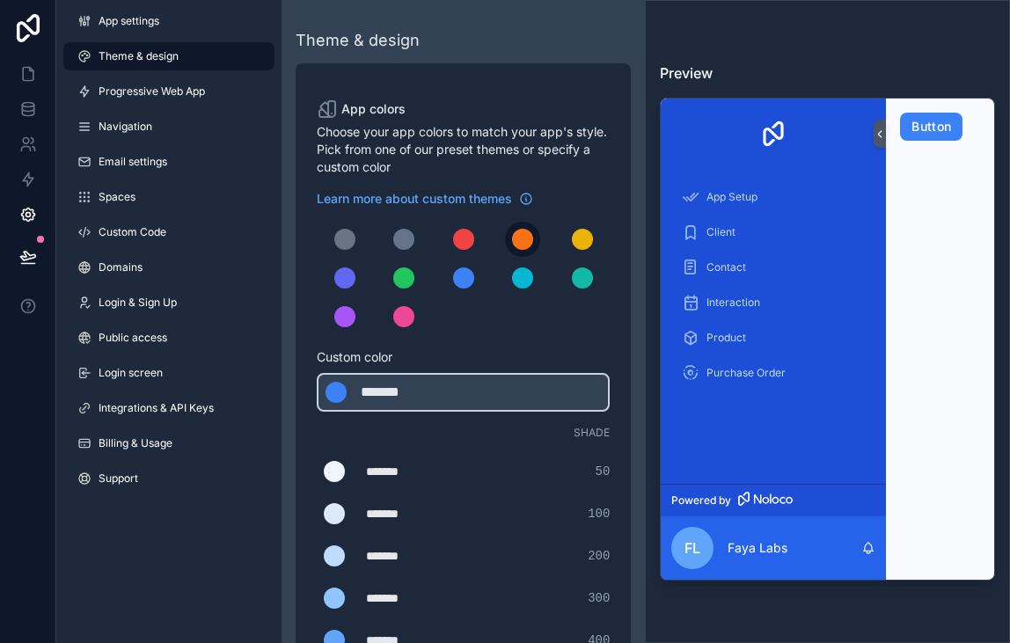
click at [521, 233] on div "scrollable content" at bounding box center [522, 239] width 21 height 21
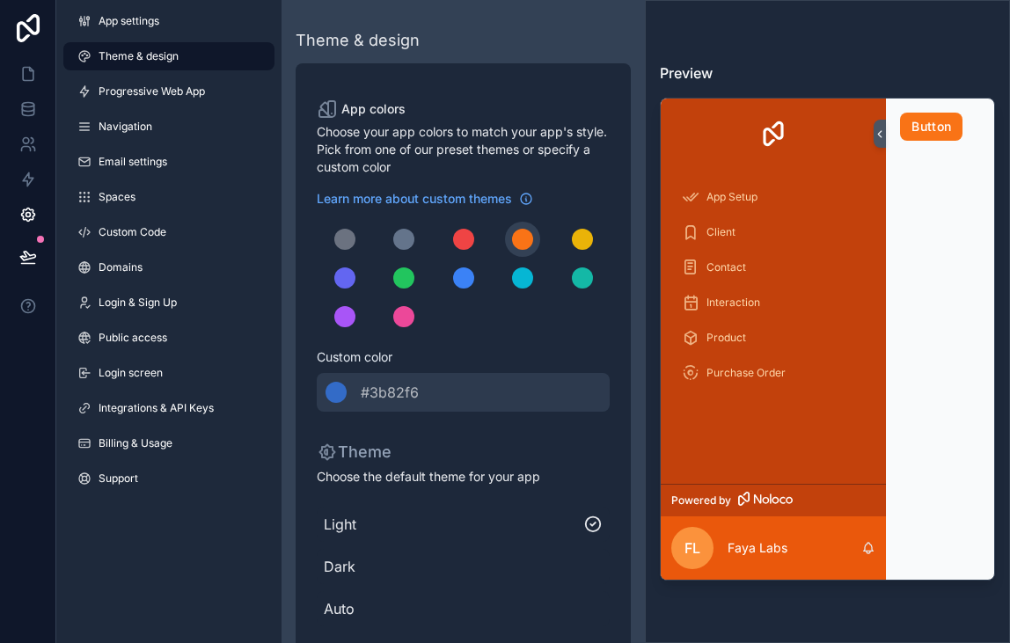
scroll to position [99, 0]
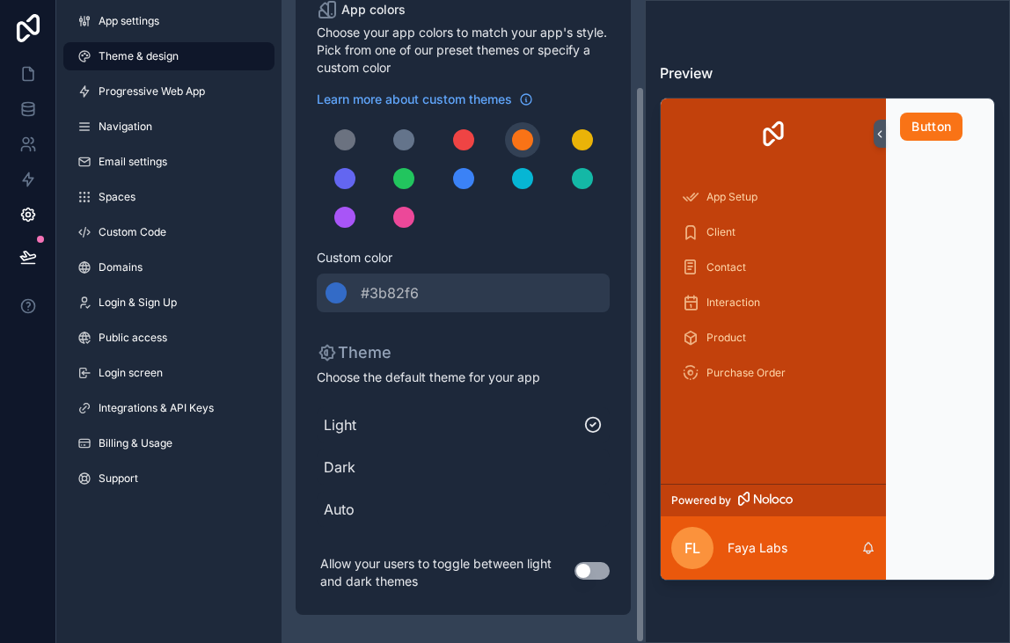
click at [352, 470] on span "Dark" at bounding box center [463, 467] width 279 height 21
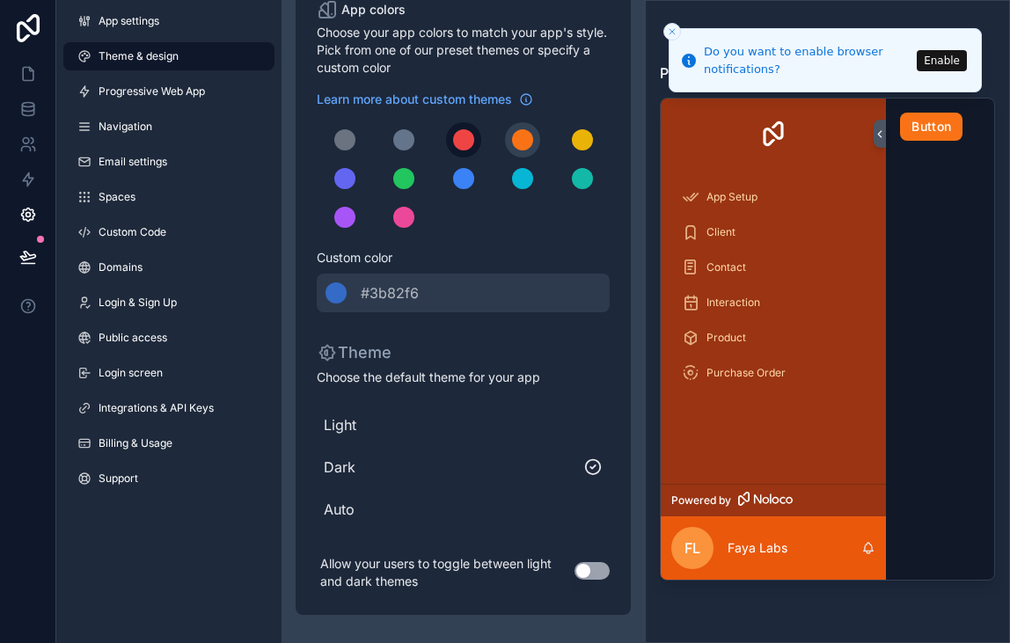
click at [448, 136] on button "scrollable content" at bounding box center [463, 139] width 35 height 35
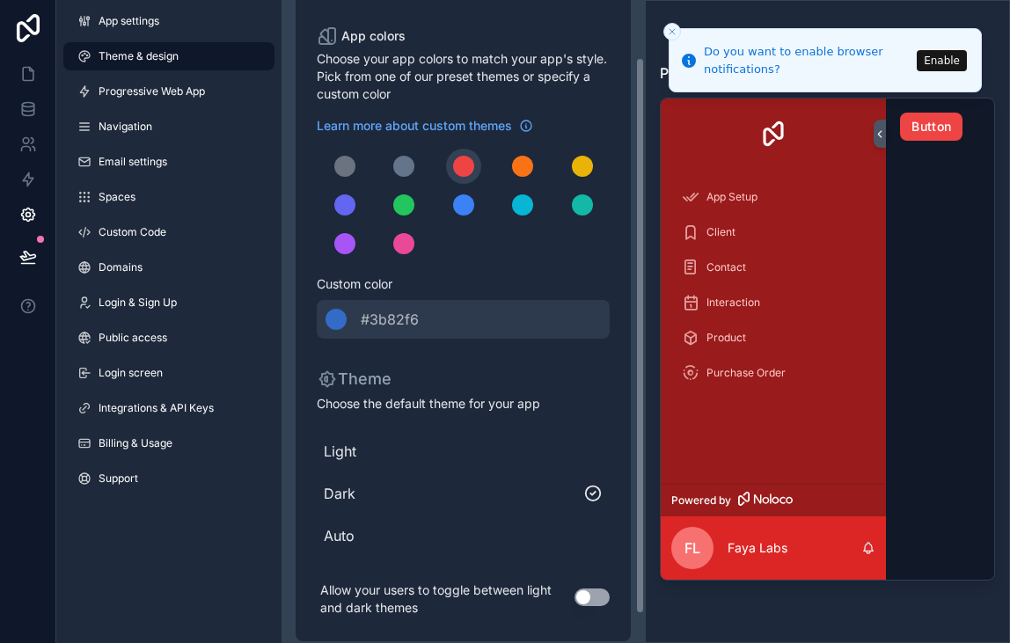
scroll to position [0, 0]
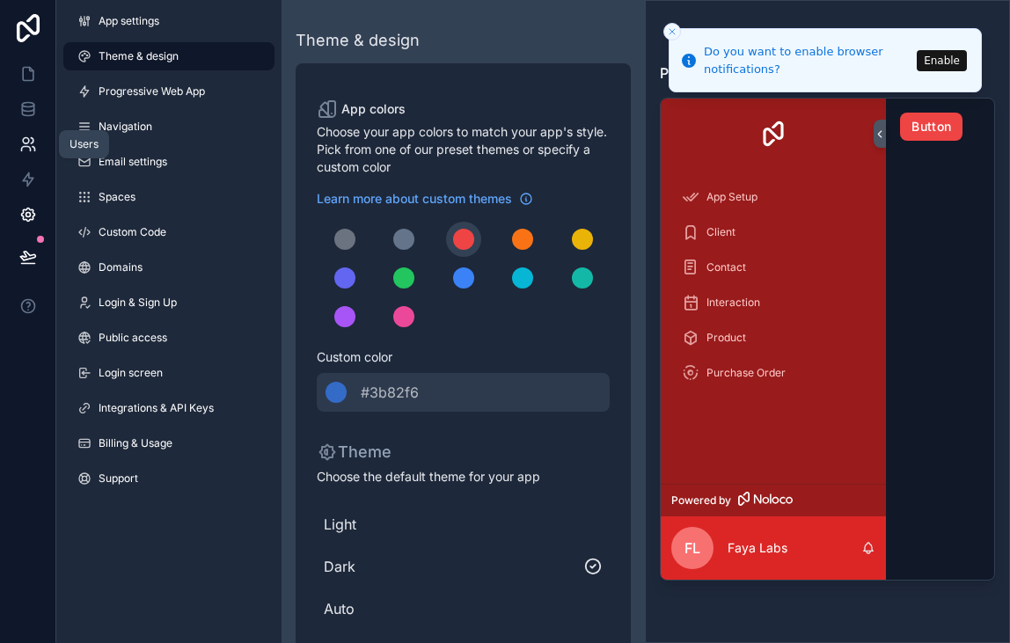
click at [11, 145] on link at bounding box center [27, 144] width 55 height 35
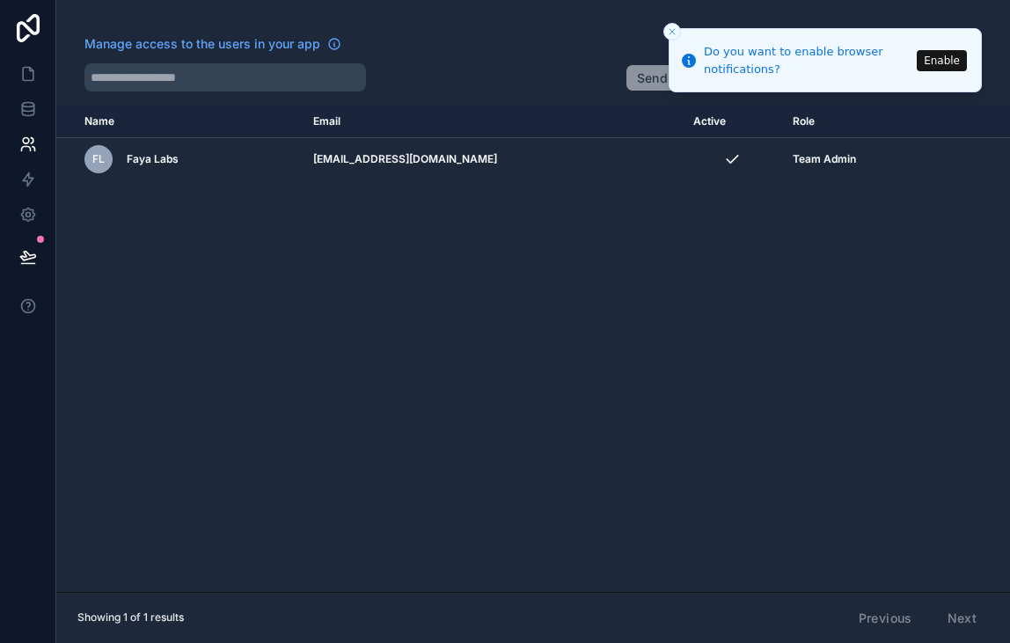
click at [842, 221] on div "Name Email Active Role userTable.email FL Faya Labs creators@fayalabs.com Team …" at bounding box center [533, 349] width 954 height 486
click at [330, 80] on input "text" at bounding box center [225, 77] width 282 height 28
click at [951, 59] on button "Enable" at bounding box center [942, 60] width 50 height 21
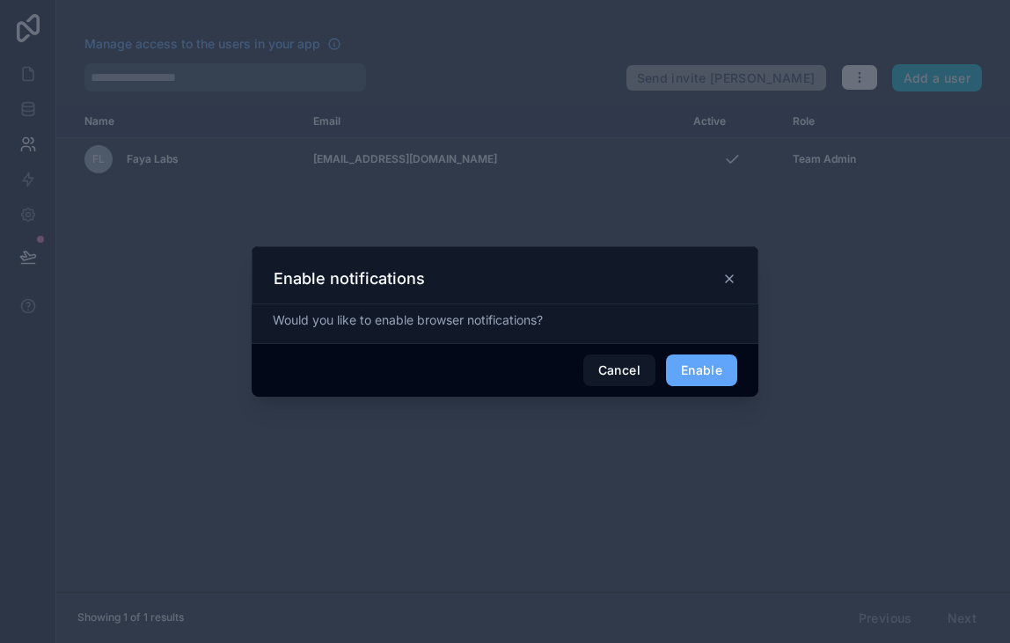
click at [735, 274] on icon at bounding box center [729, 279] width 14 height 14
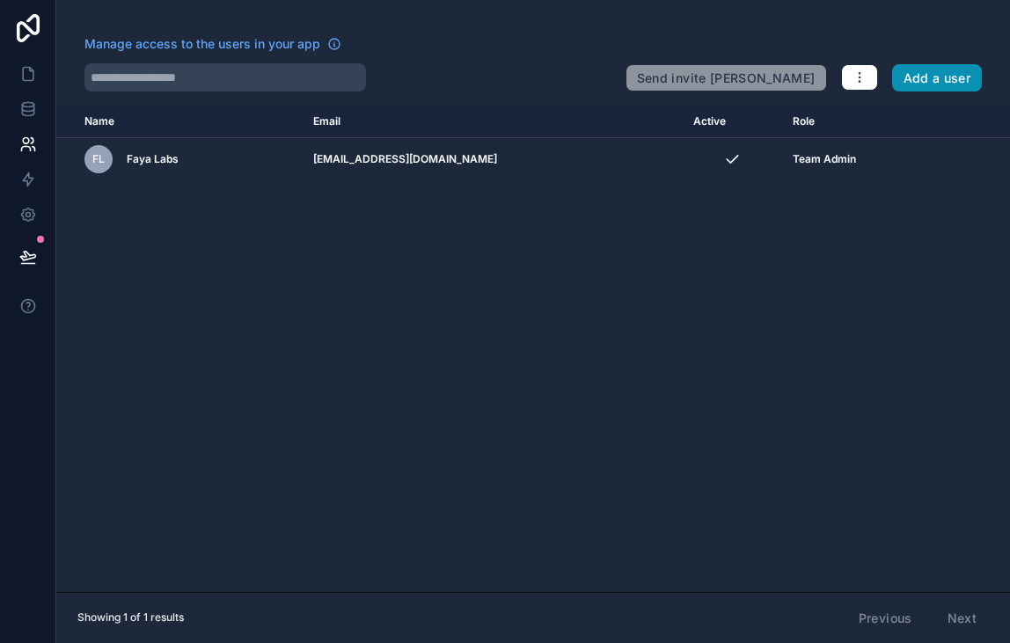
click at [964, 72] on button "Add a user" at bounding box center [937, 78] width 91 height 28
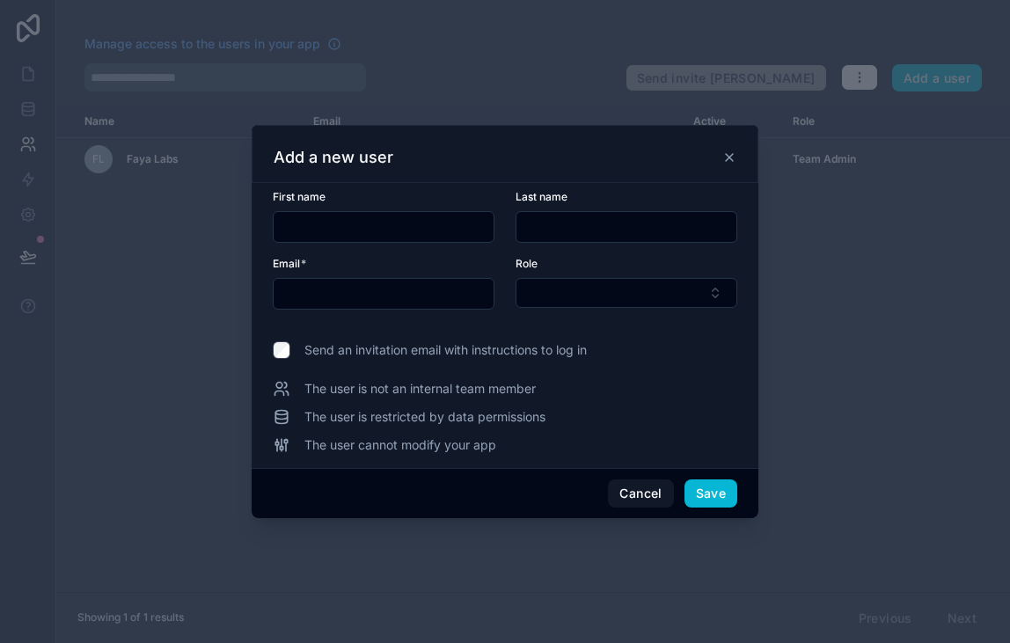
click at [445, 216] on input "text" at bounding box center [384, 227] width 220 height 25
type input "********"
type input "****"
type input "**********"
click at [516, 278] on button "Select Button" at bounding box center [627, 293] width 222 height 30
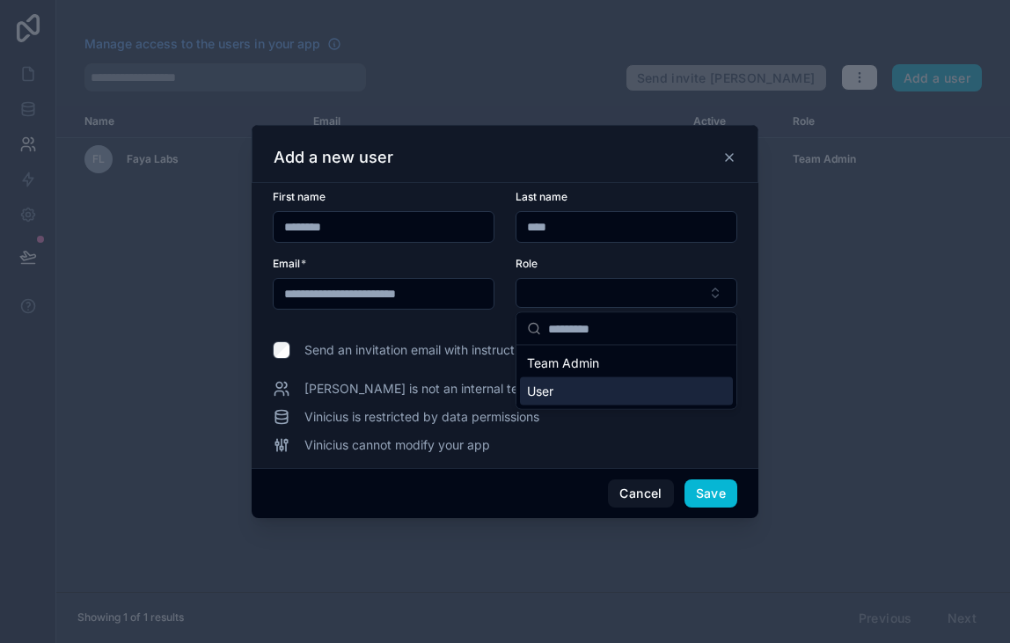
click at [581, 385] on div "User" at bounding box center [626, 391] width 213 height 28
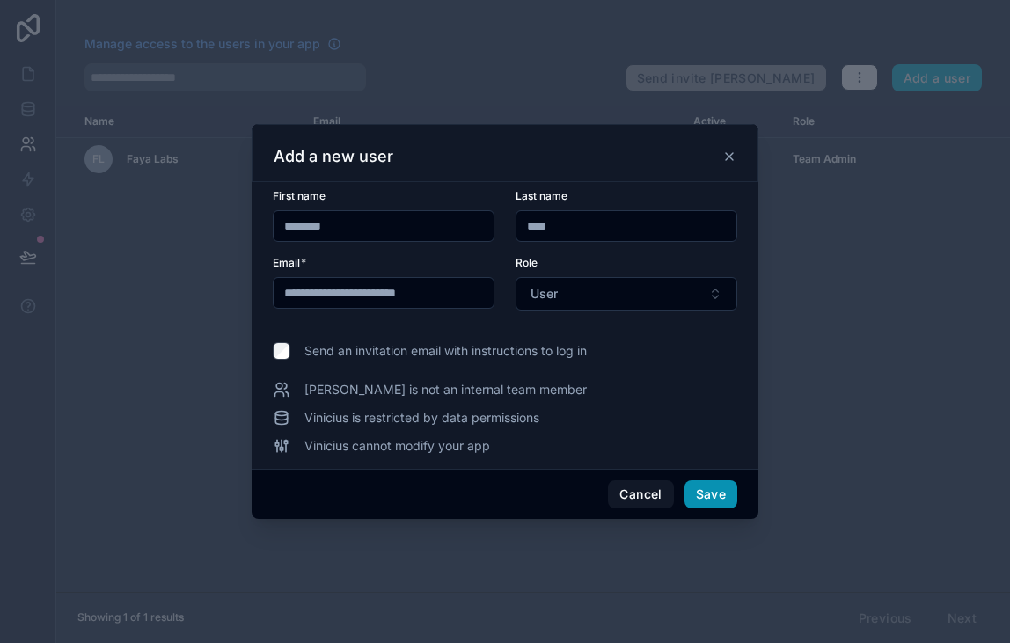
click at [722, 498] on button "Save" at bounding box center [710, 494] width 53 height 28
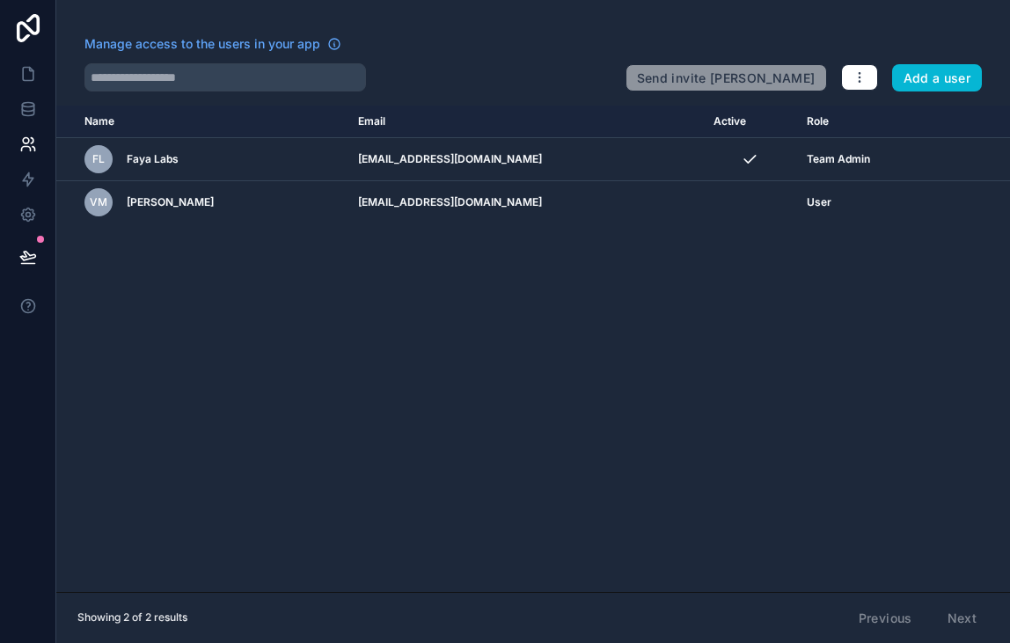
click at [681, 435] on div "Name Email Active Role userTable.email FL Faya Labs creators@fayalabs.com Team …" at bounding box center [533, 349] width 954 height 486
